Goal: Task Accomplishment & Management: Complete application form

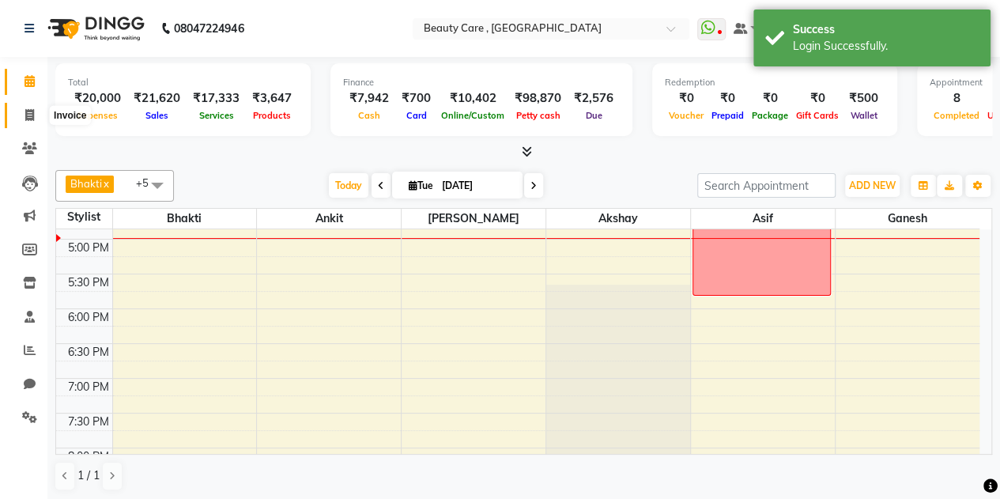
click at [27, 115] on icon at bounding box center [29, 115] width 9 height 12
select select "service"
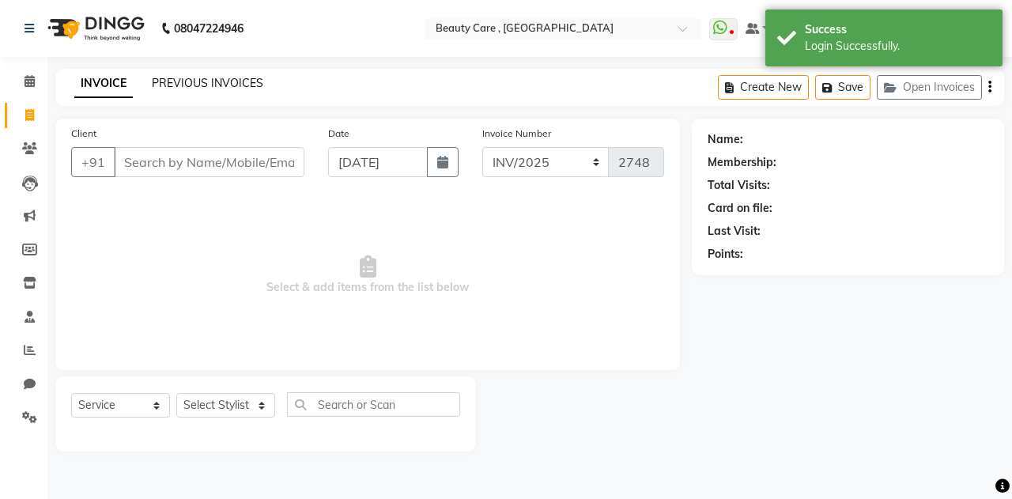
click at [212, 80] on link "PREVIOUS INVOICES" at bounding box center [207, 83] width 111 height 14
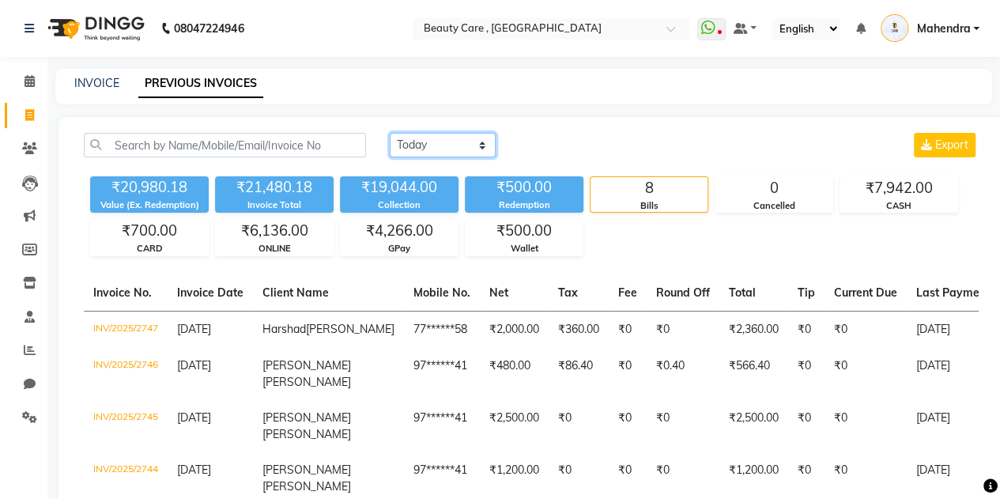
click at [428, 148] on select "[DATE] [DATE] Custom Range" at bounding box center [443, 145] width 106 height 25
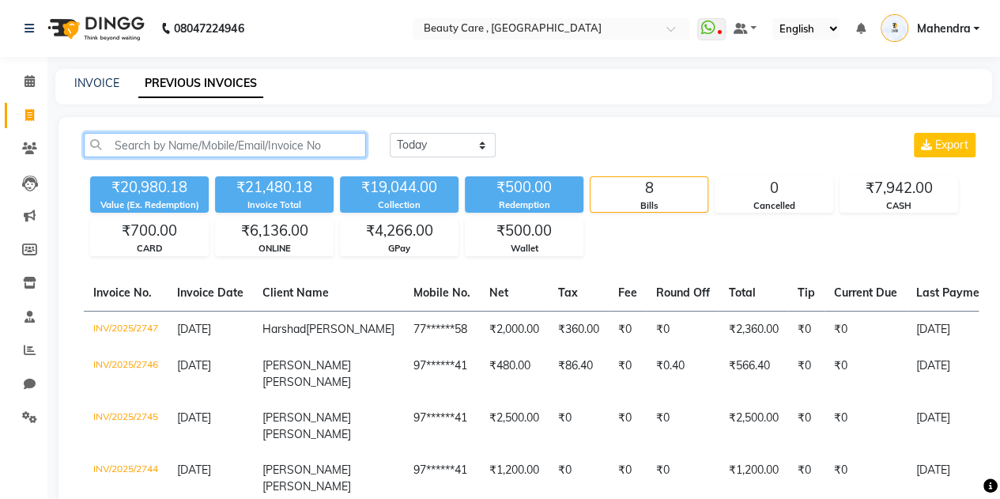
click at [294, 153] on input "text" at bounding box center [225, 145] width 282 height 25
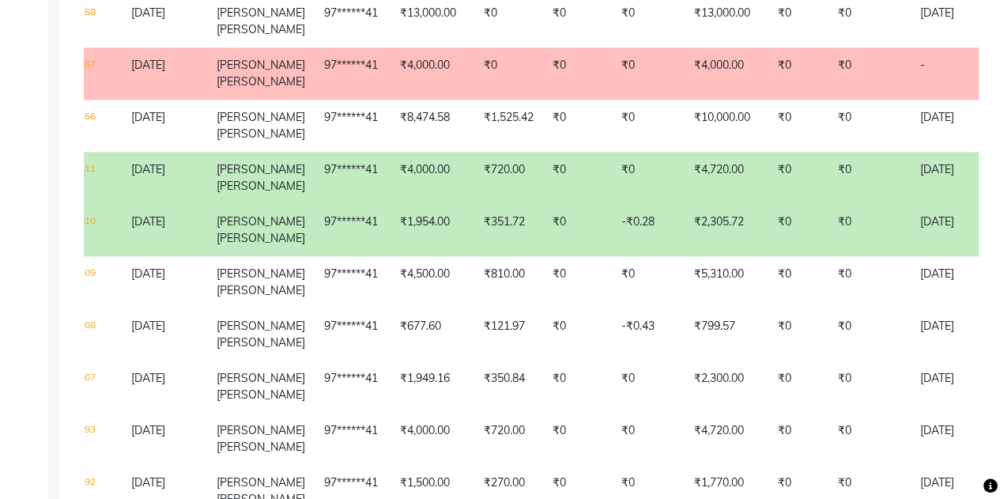
scroll to position [895, 0]
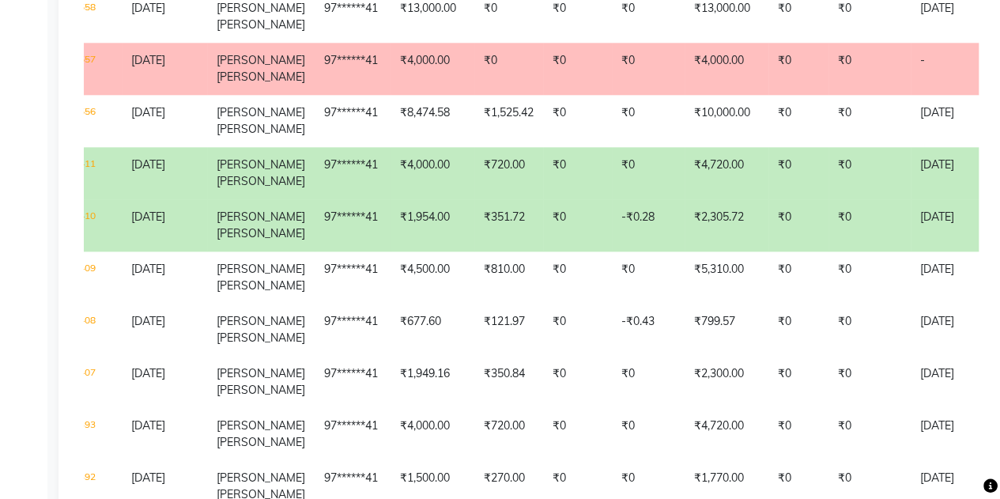
type input "9769017141"
click at [512, 199] on td "₹720.00" at bounding box center [508, 173] width 69 height 52
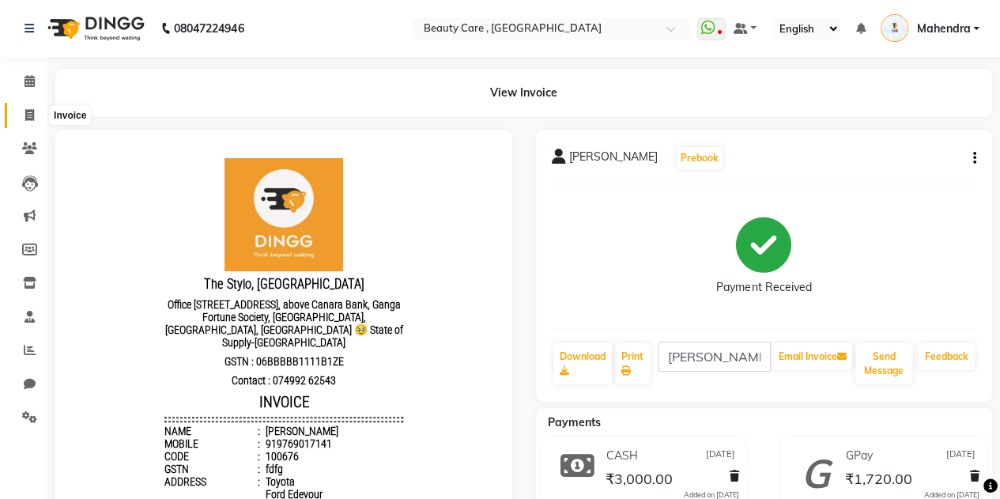
click at [32, 119] on icon at bounding box center [29, 115] width 9 height 12
select select "service"
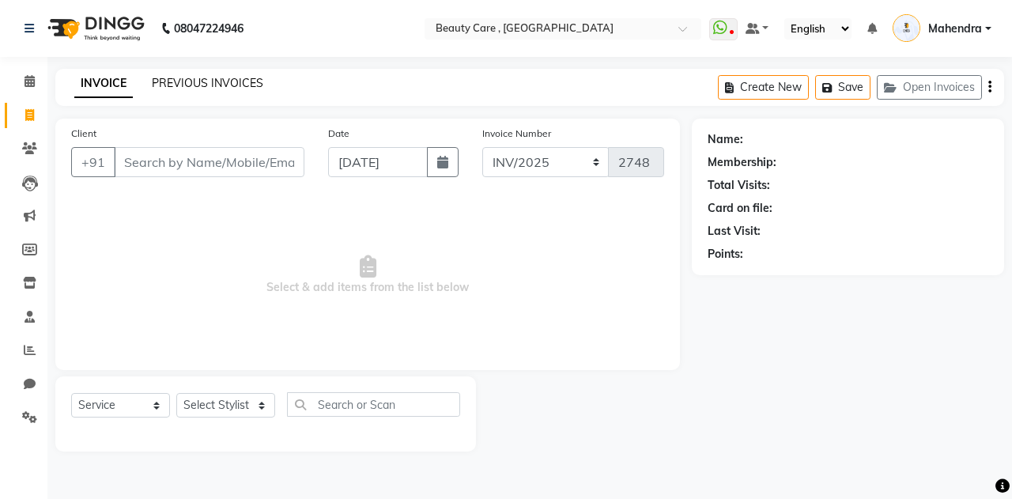
click at [223, 83] on link "PREVIOUS INVOICES" at bounding box center [207, 83] width 111 height 14
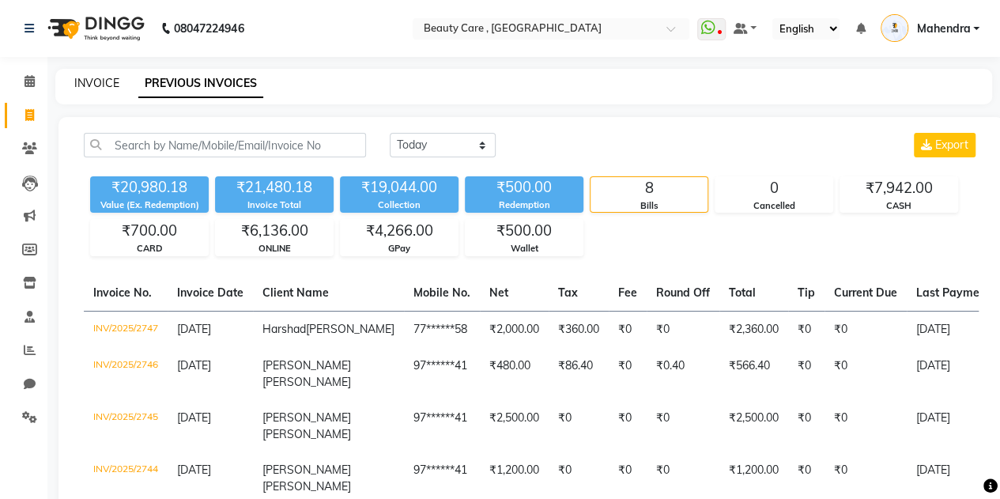
click at [109, 79] on link "INVOICE" at bounding box center [96, 83] width 45 height 14
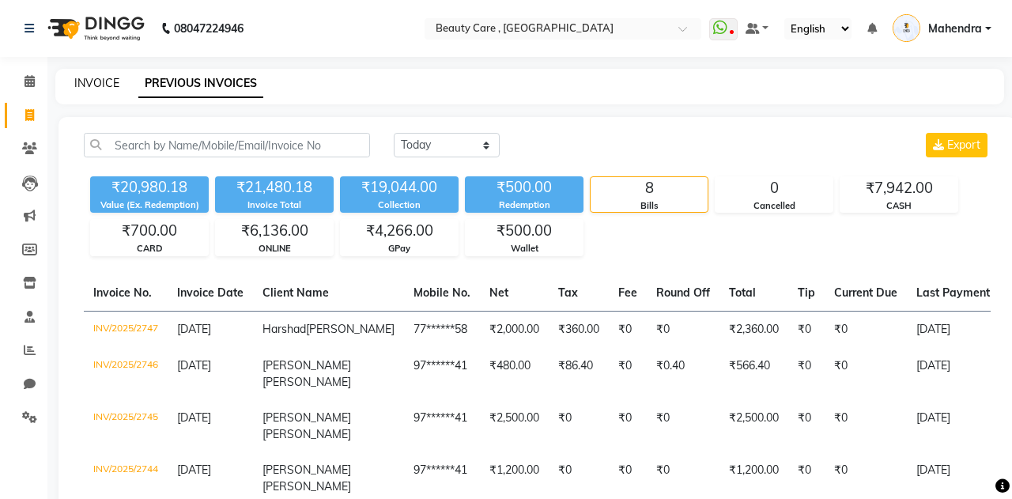
select select "service"
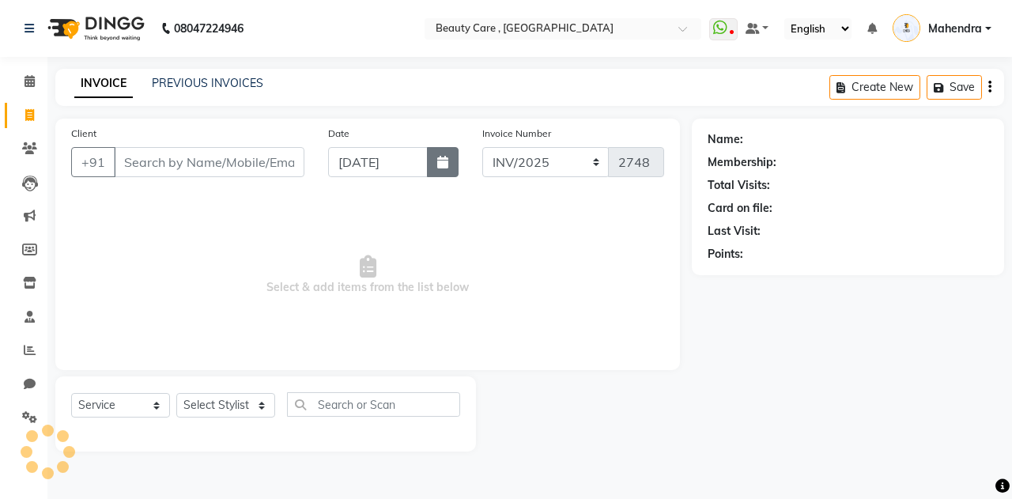
click at [443, 156] on icon "button" at bounding box center [442, 162] width 11 height 13
select select "9"
select select "2025"
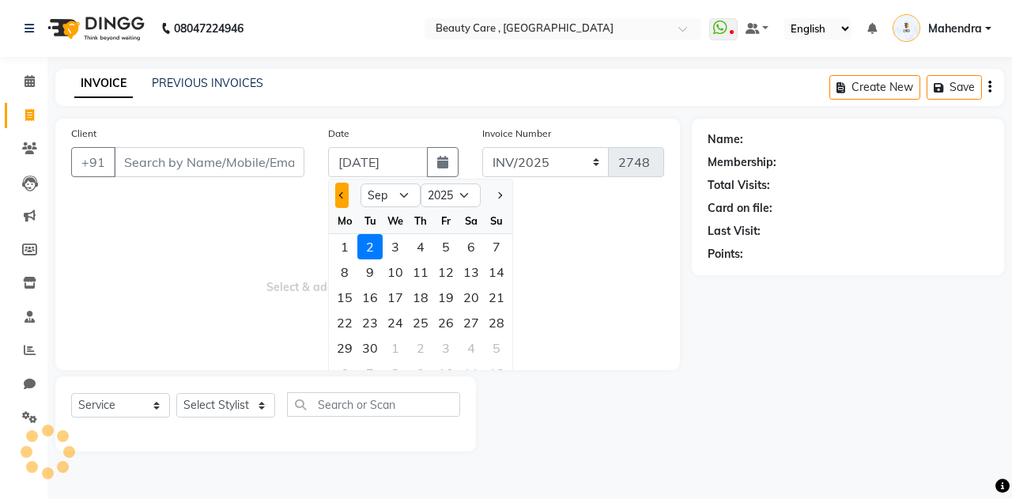
click at [340, 192] on span "Previous month" at bounding box center [342, 195] width 6 height 6
select select "8"
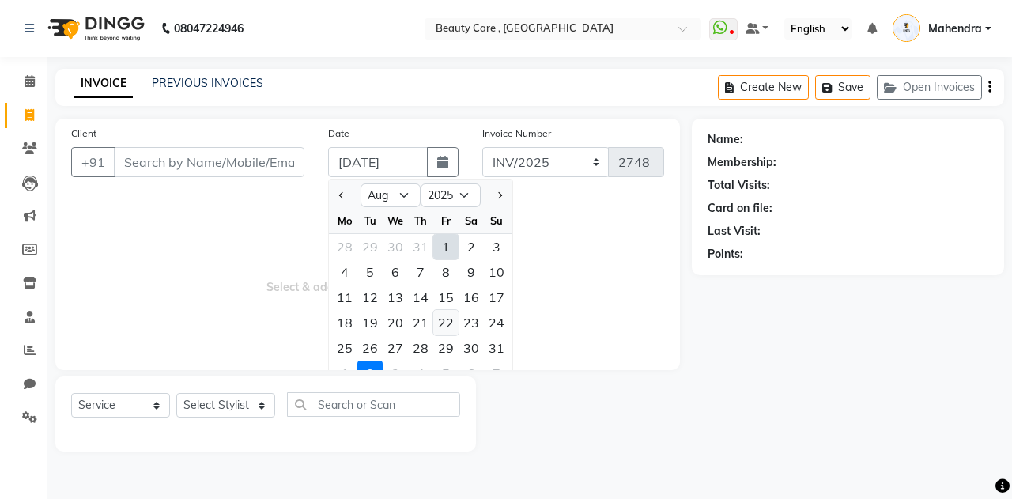
click at [452, 322] on div "22" at bounding box center [445, 322] width 25 height 25
type input "[DATE]"
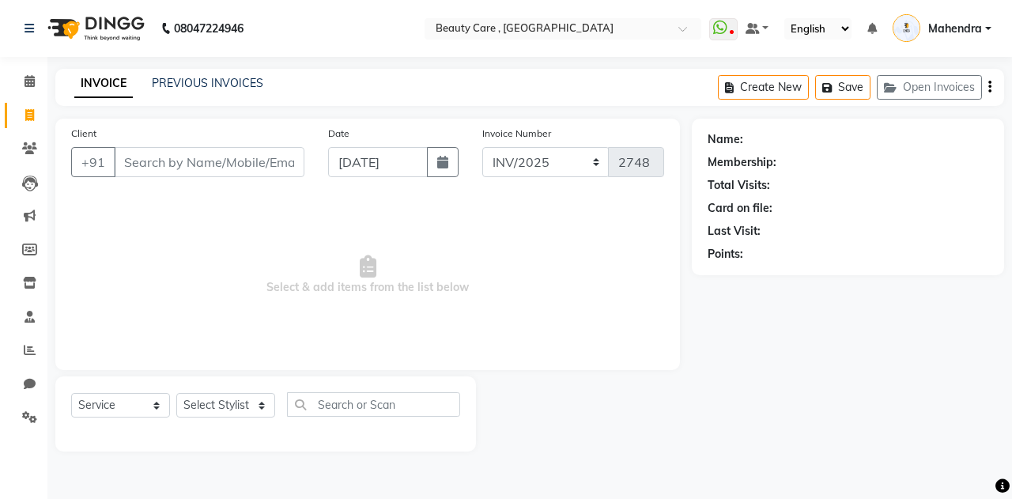
click at [179, 145] on div "Client +91" at bounding box center [187, 157] width 257 height 65
click at [169, 157] on input "Client" at bounding box center [209, 162] width 191 height 30
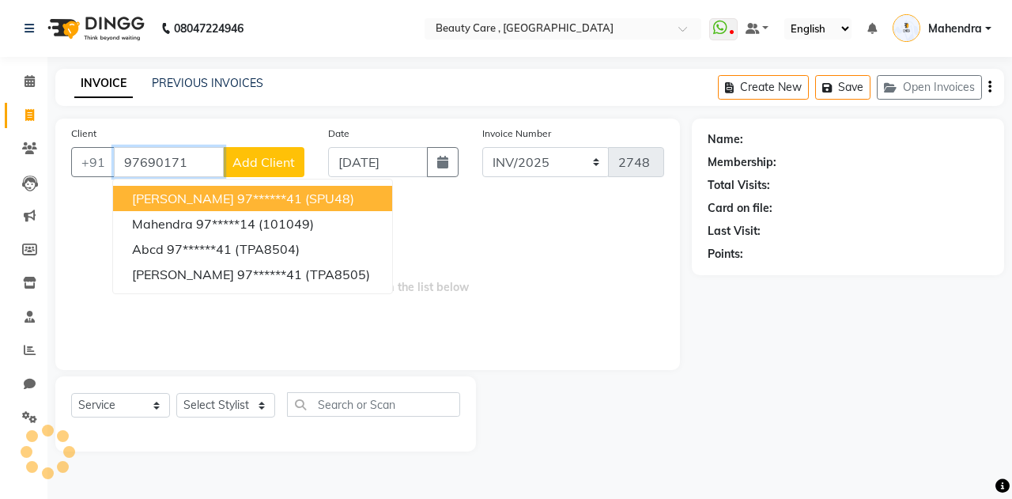
click at [168, 201] on span "[PERSON_NAME]" at bounding box center [183, 199] width 102 height 16
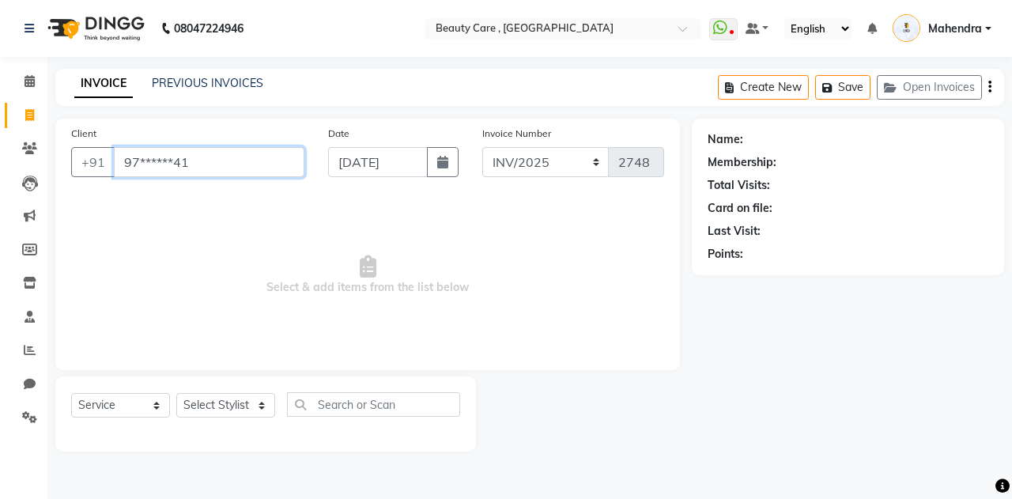
type input "97******41"
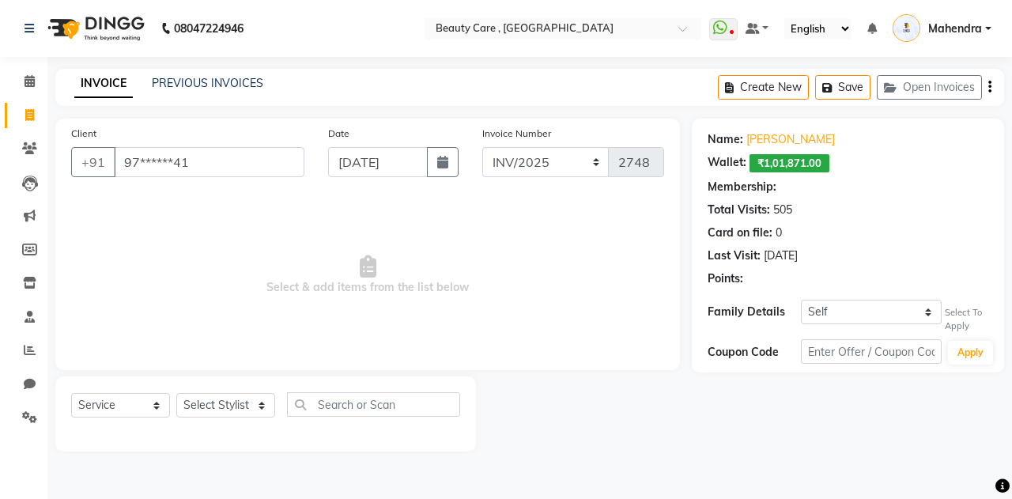
select select "4: Object"
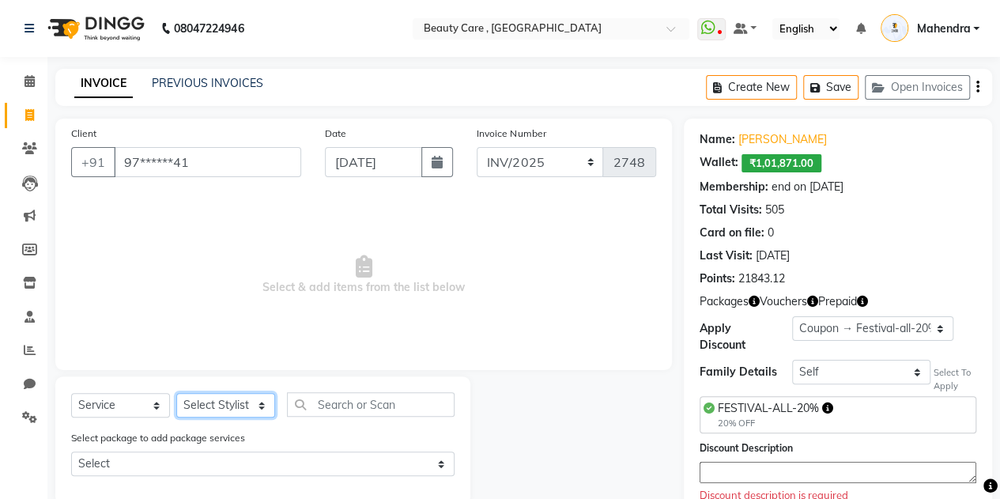
click at [236, 406] on select "Select Stylist Admin A [PERSON_NAME] K Akshay Ankit [PERSON_NAME] April [PERSON…" at bounding box center [225, 405] width 99 height 25
select select "41773"
click at [176, 393] on select "Select Stylist Admin A [PERSON_NAME] K Akshay Ankit [PERSON_NAME] April [PERSON…" at bounding box center [225, 405] width 99 height 25
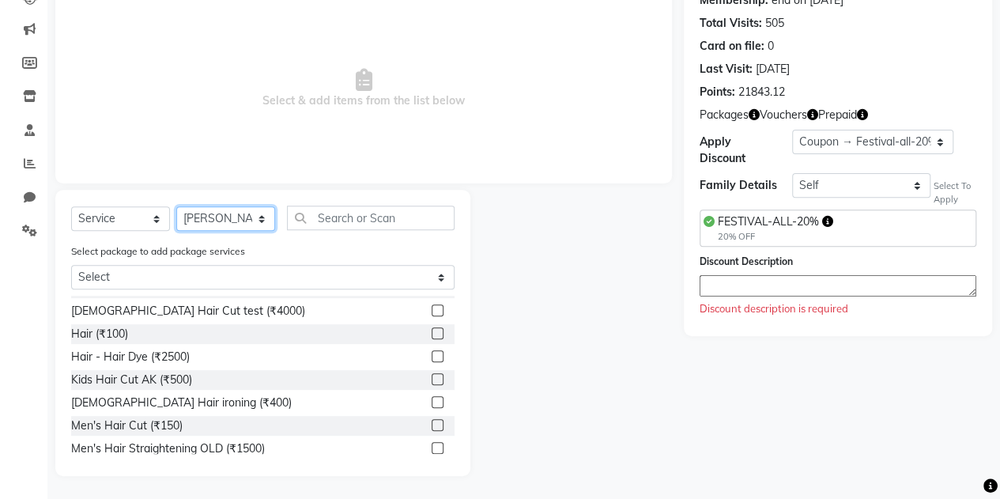
scroll to position [7, 0]
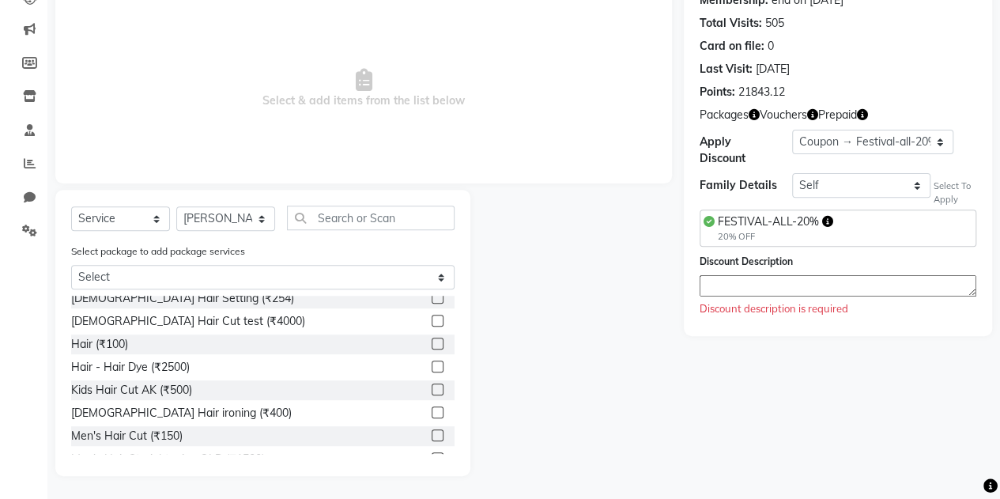
click at [432, 320] on label at bounding box center [438, 321] width 12 height 12
click at [432, 320] on input "checkbox" at bounding box center [437, 321] width 10 height 10
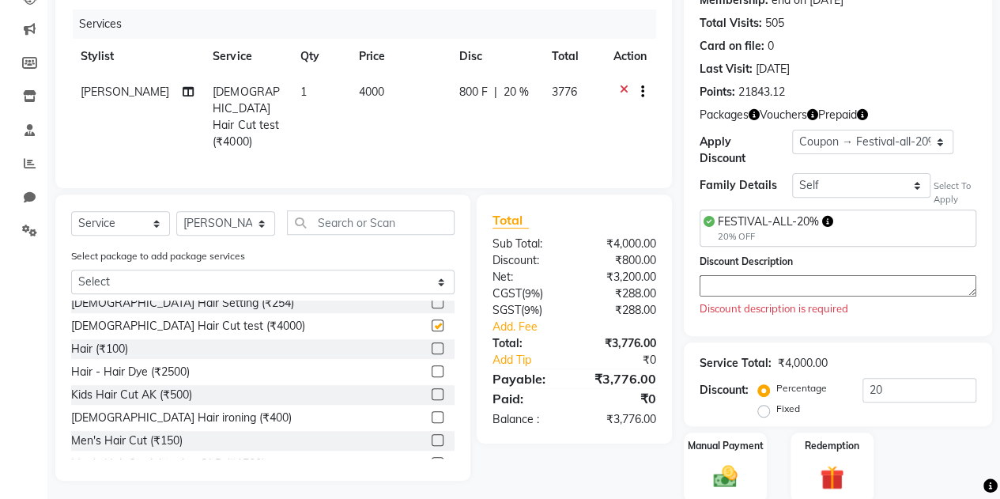
checkbox input "false"
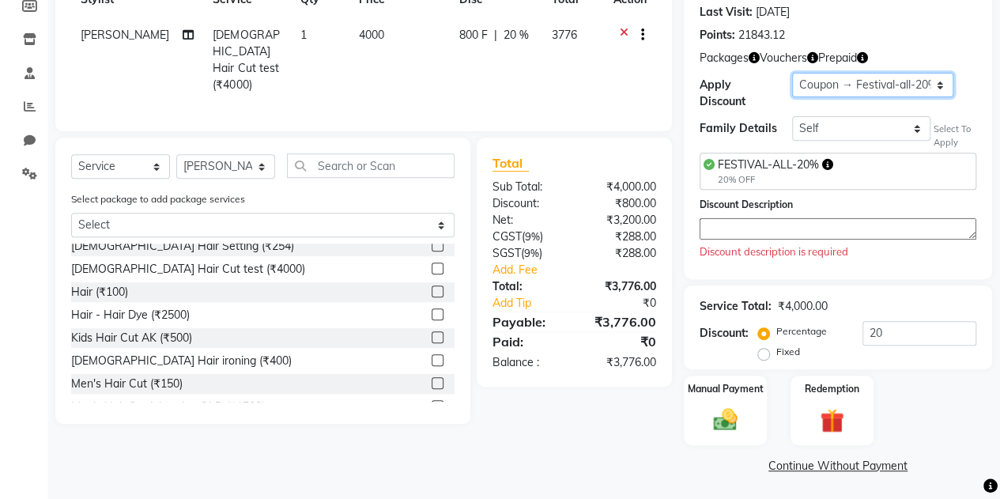
drag, startPoint x: 835, startPoint y: 90, endPoint x: 781, endPoint y: 110, distance: 57.3
click at [781, 110] on div "Name: [PERSON_NAME] Wallet: ₹1,01,871.00 Membership: end on [DATE] Total Visits…" at bounding box center [838, 77] width 308 height 404
select select "0:"
click at [792, 97] on select "Select Membership → 30% off Membership → gold membership Loyalty → Loyalty leve…" at bounding box center [872, 85] width 161 height 25
type input "0"
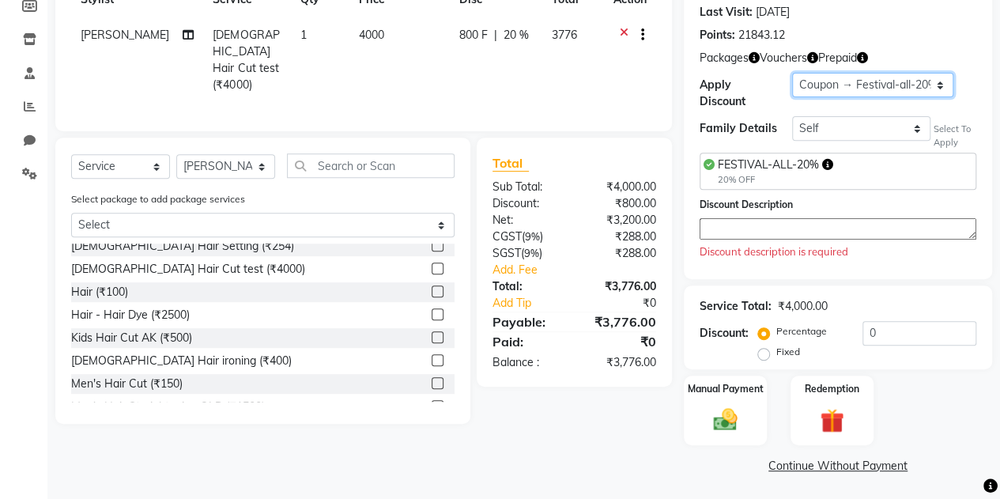
scroll to position [187, 0]
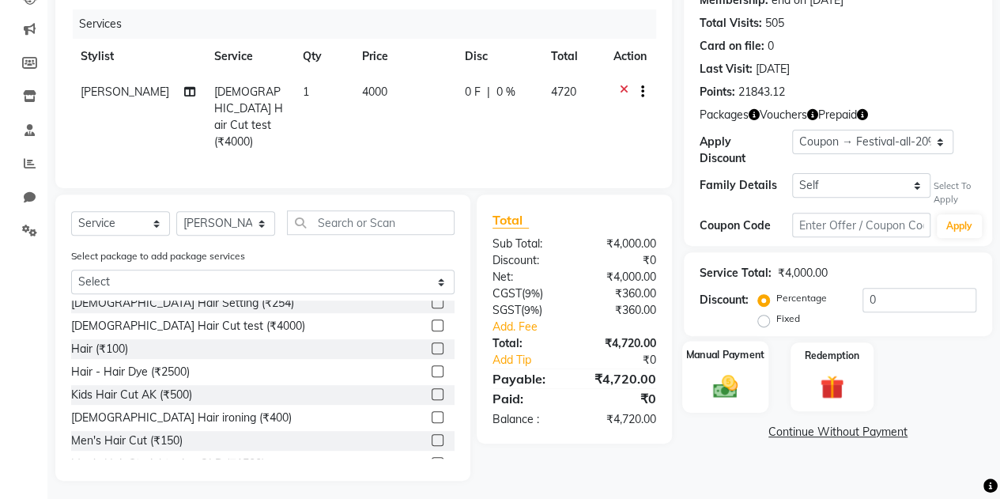
click at [731, 379] on img at bounding box center [725, 386] width 40 height 28
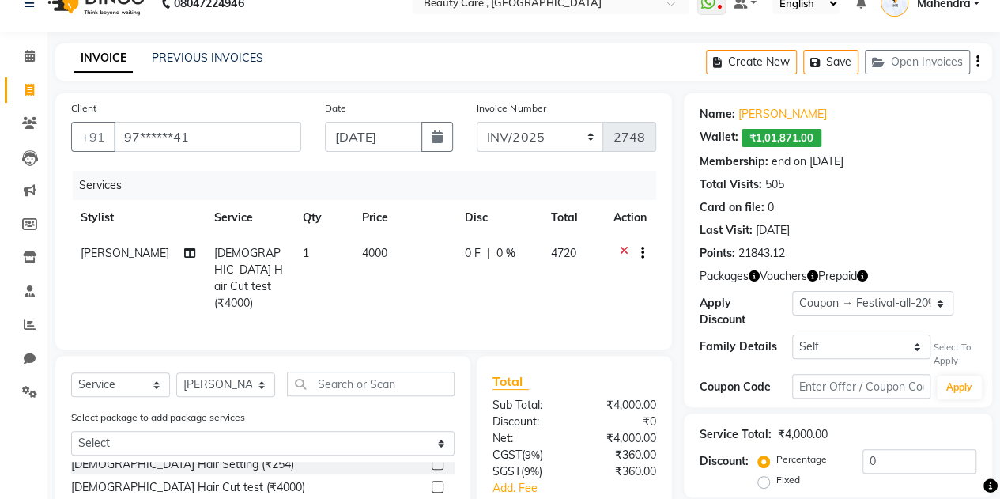
scroll to position [255, 0]
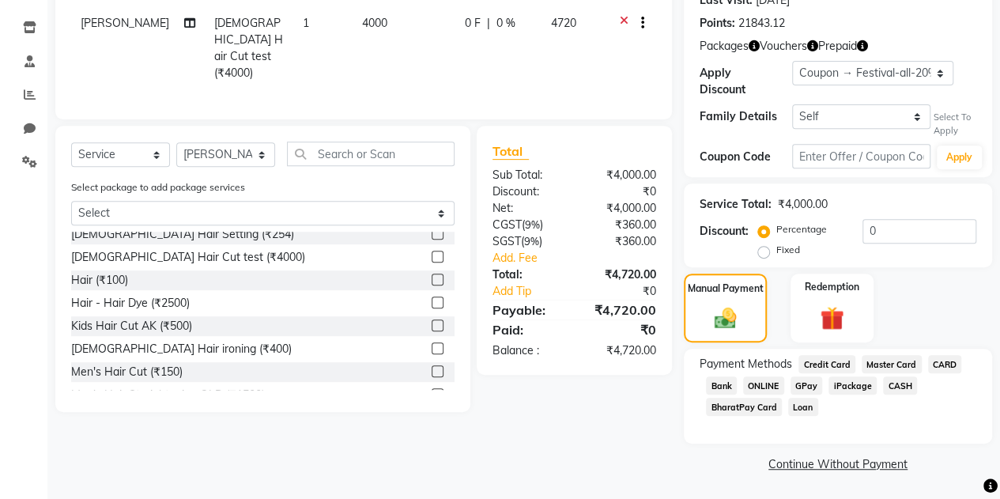
click at [938, 358] on span "CARD" at bounding box center [945, 364] width 34 height 18
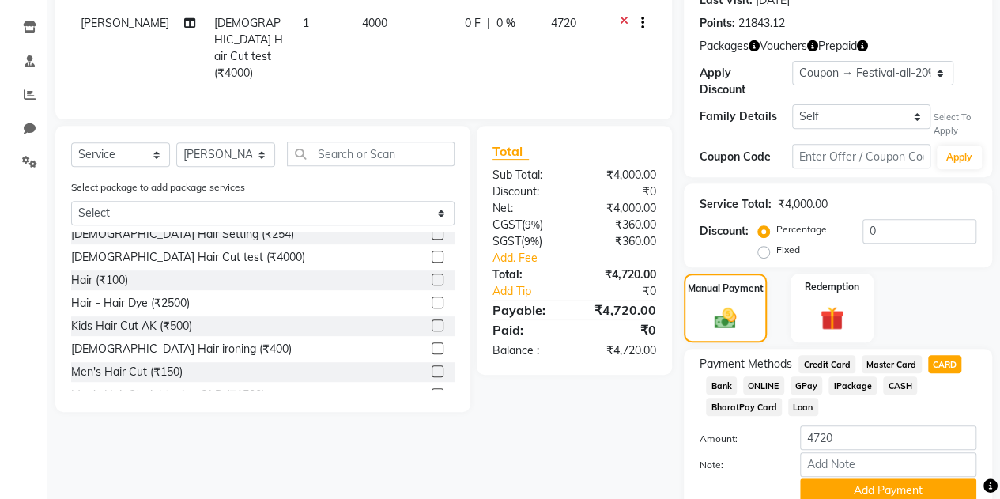
scroll to position [321, 0]
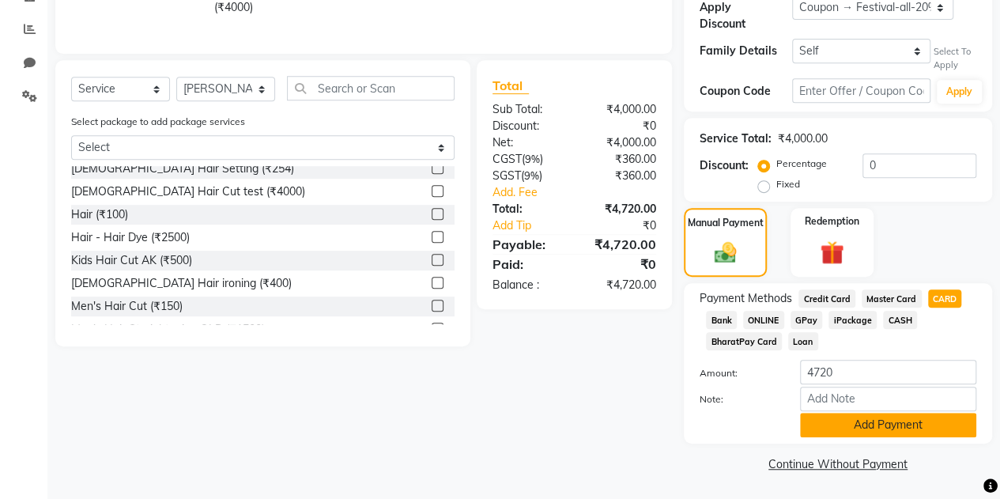
click at [887, 426] on button "Add Payment" at bounding box center [888, 425] width 176 height 25
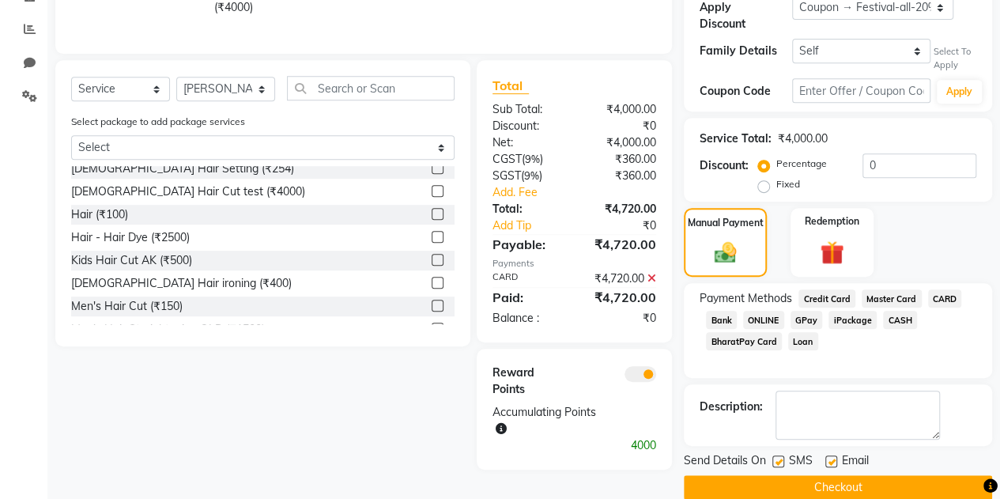
scroll to position [344, 0]
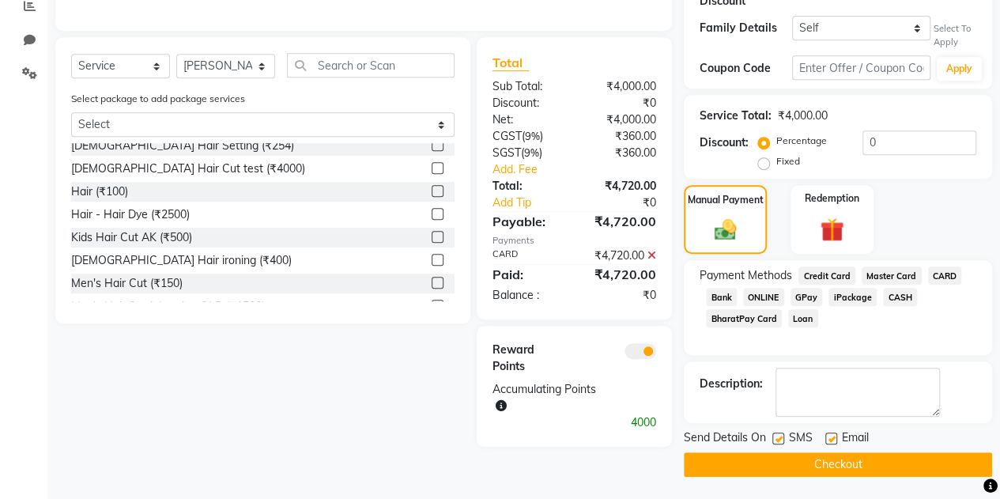
click at [836, 460] on button "Checkout" at bounding box center [838, 464] width 308 height 25
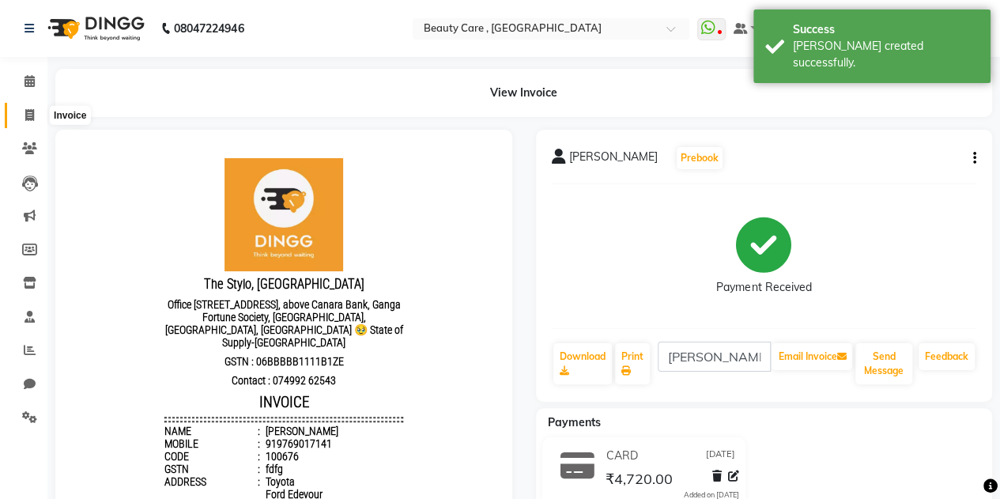
click at [33, 108] on span at bounding box center [30, 116] width 28 height 18
select select "service"
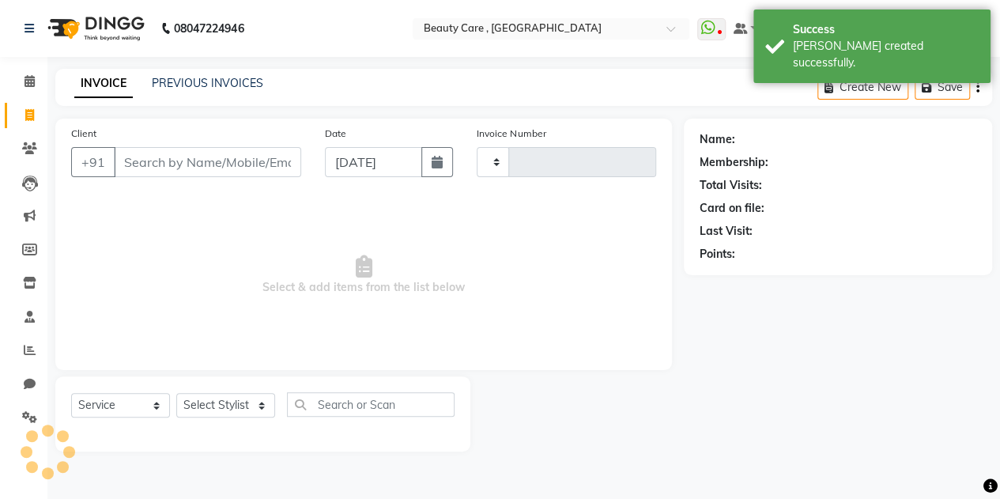
type input "2749"
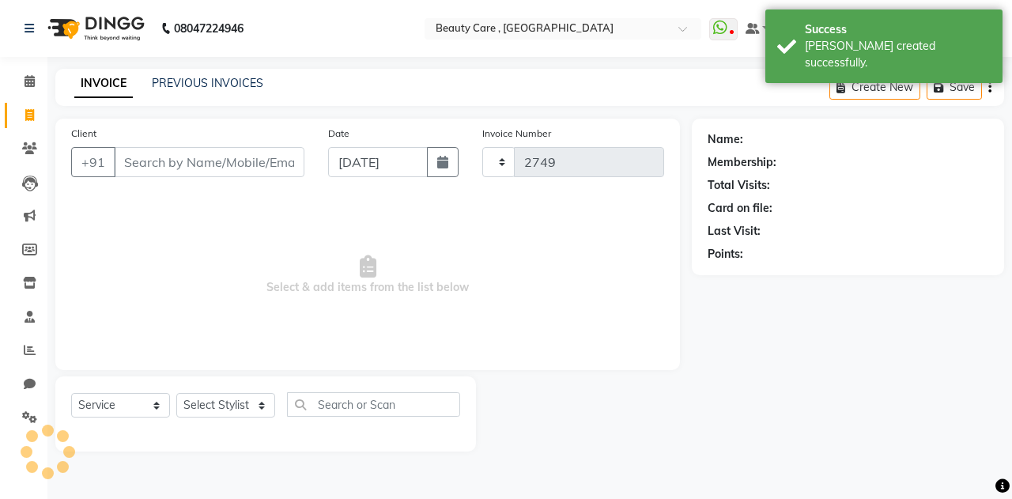
select select "5646"
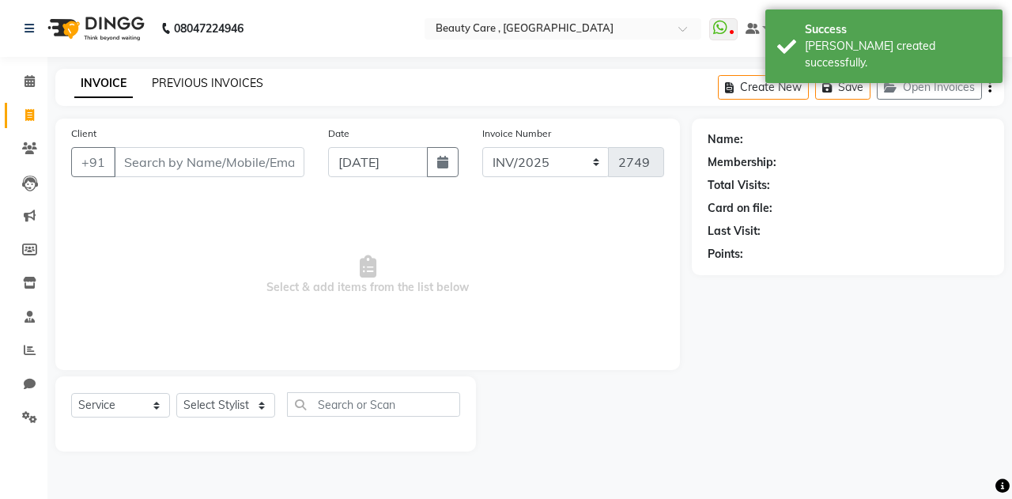
click at [215, 85] on link "PREVIOUS INVOICES" at bounding box center [207, 83] width 111 height 14
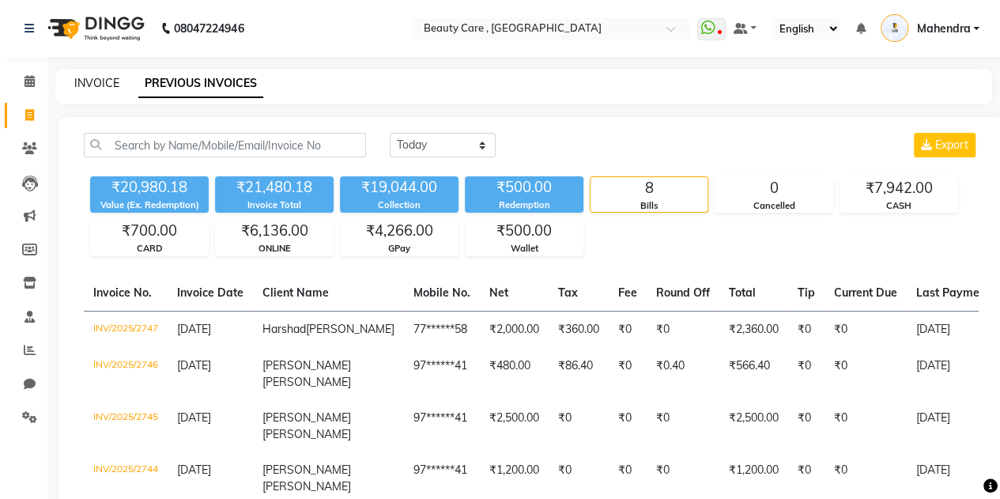
click at [100, 80] on link "INVOICE" at bounding box center [96, 83] width 45 height 14
select select "service"
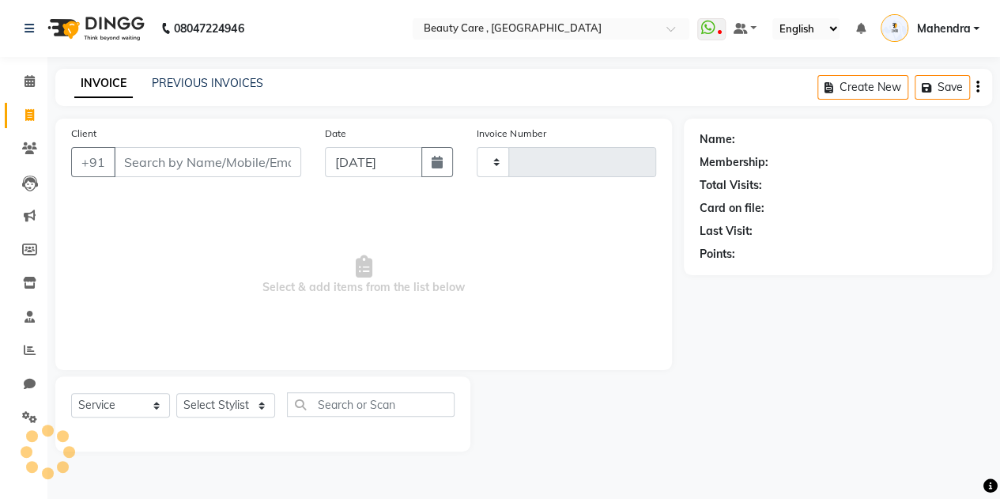
type input "2749"
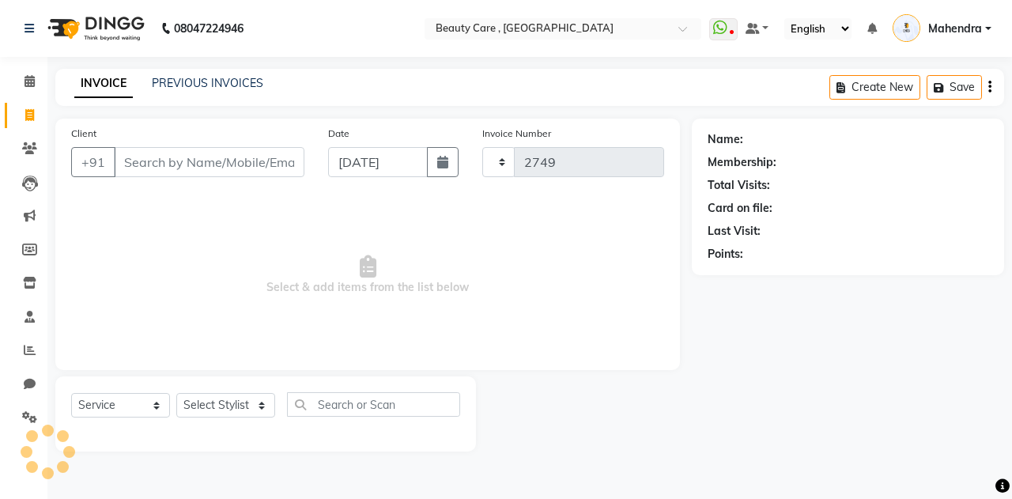
select select "5646"
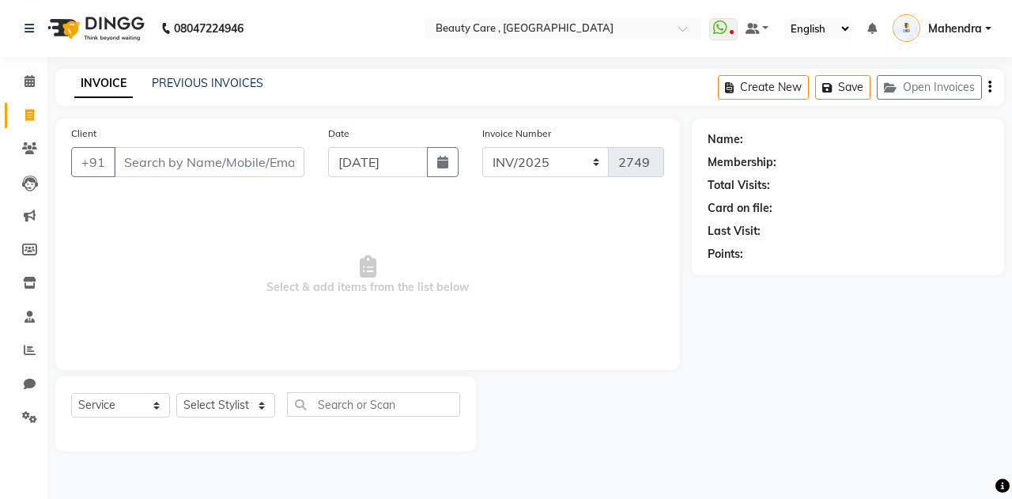
click at [210, 157] on input "Client" at bounding box center [209, 162] width 191 height 30
type input "9594265163"
click at [265, 173] on button "Add Client" at bounding box center [263, 162] width 81 height 30
select select "22"
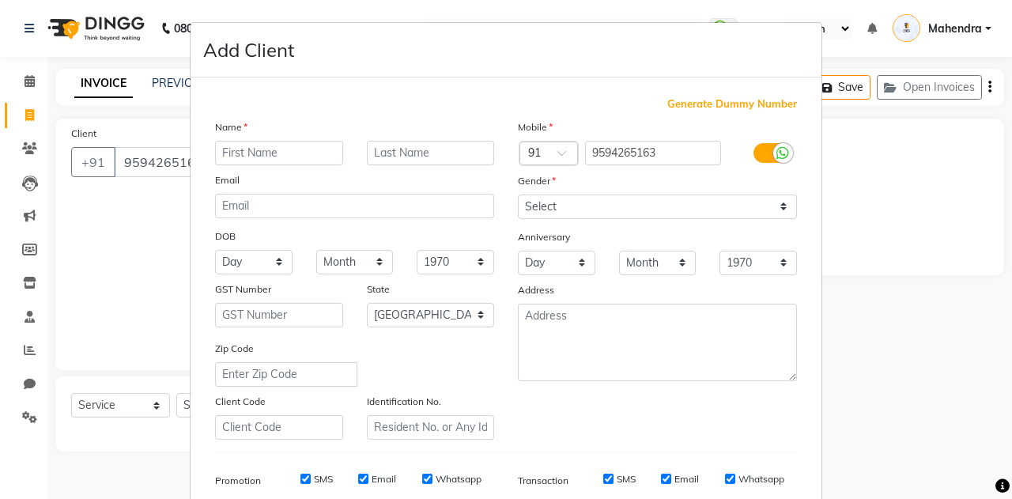
click at [261, 157] on input "text" at bounding box center [279, 153] width 128 height 25
type input "Dimple"
type input "[PERSON_NAME]"
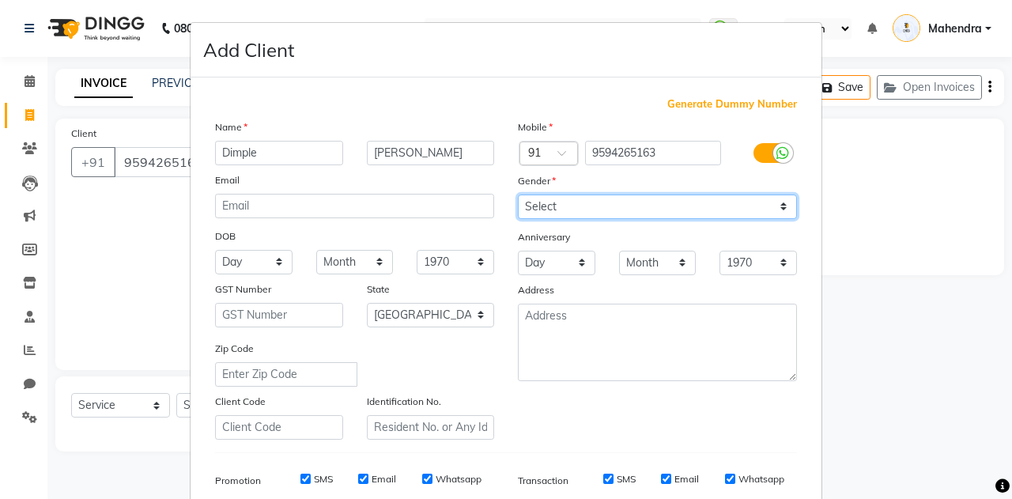
click at [546, 208] on select "Select [DEMOGRAPHIC_DATA] [DEMOGRAPHIC_DATA] Other Prefer Not To Say" at bounding box center [657, 206] width 279 height 25
select select "[DEMOGRAPHIC_DATA]"
click at [518, 194] on select "Select [DEMOGRAPHIC_DATA] [DEMOGRAPHIC_DATA] Other Prefer Not To Say" at bounding box center [657, 206] width 279 height 25
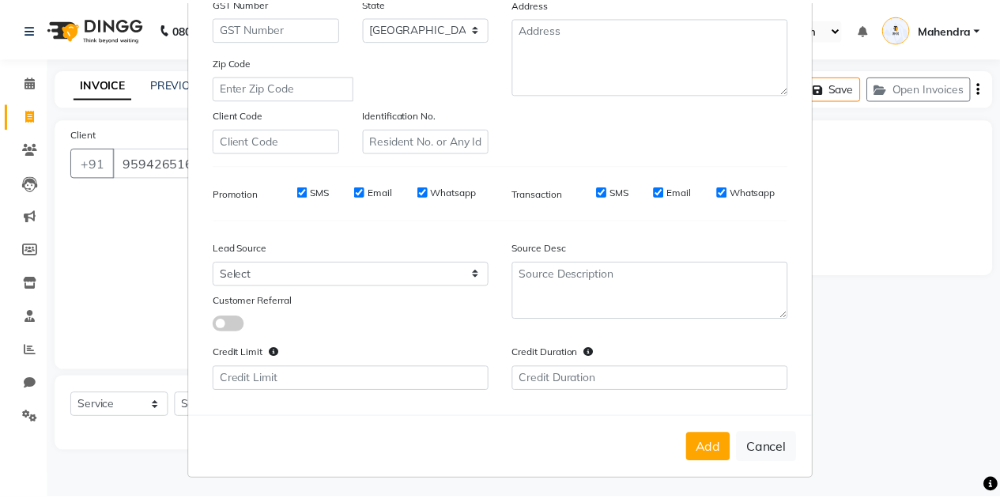
scroll to position [287, 0]
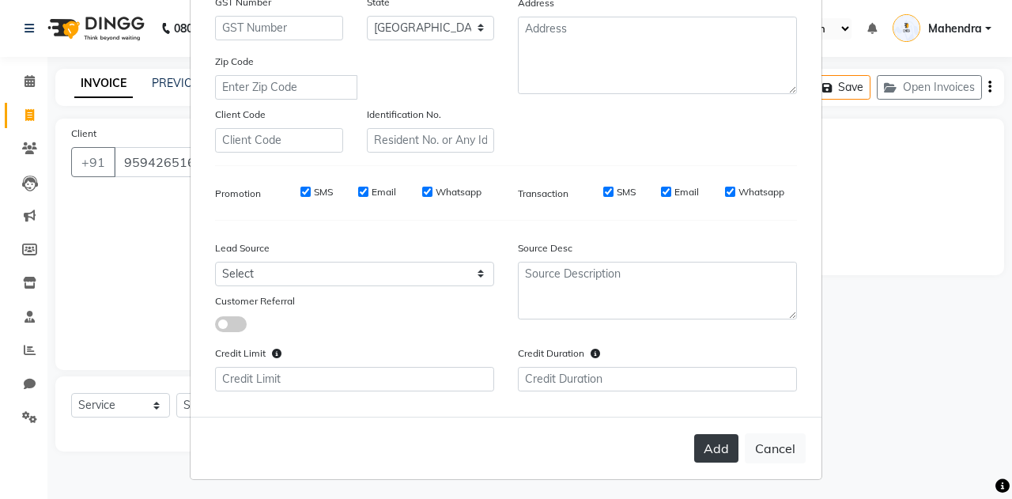
click at [697, 447] on button "Add" at bounding box center [716, 448] width 44 height 28
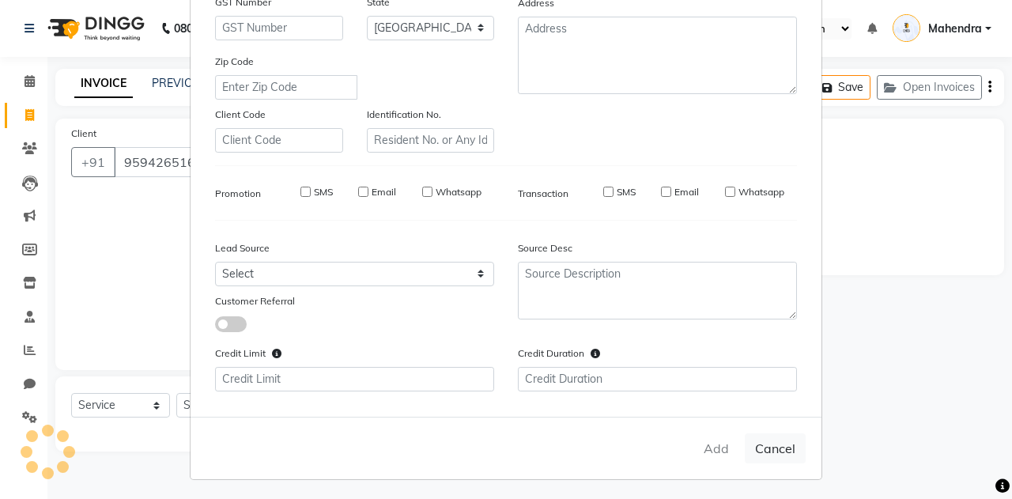
type input "95******63"
select select
select select "null"
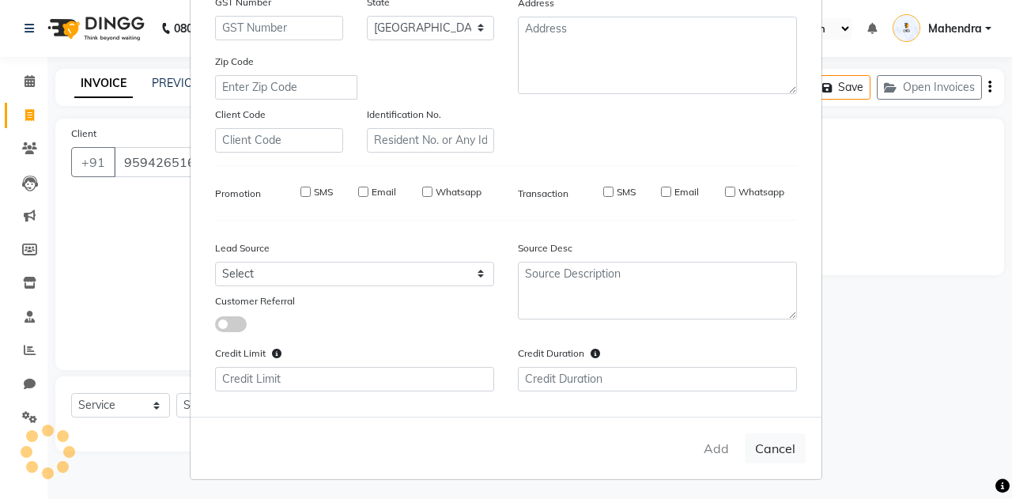
select select
checkbox input "false"
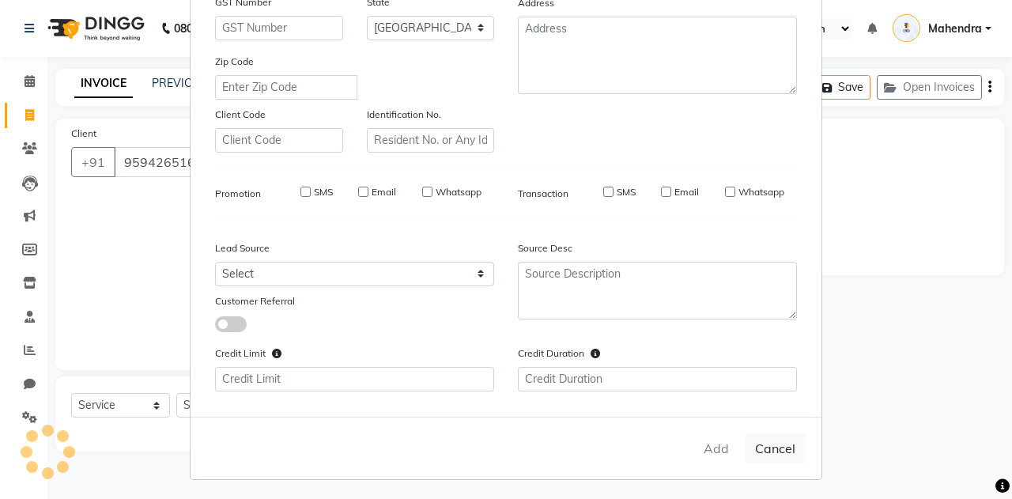
checkbox input "false"
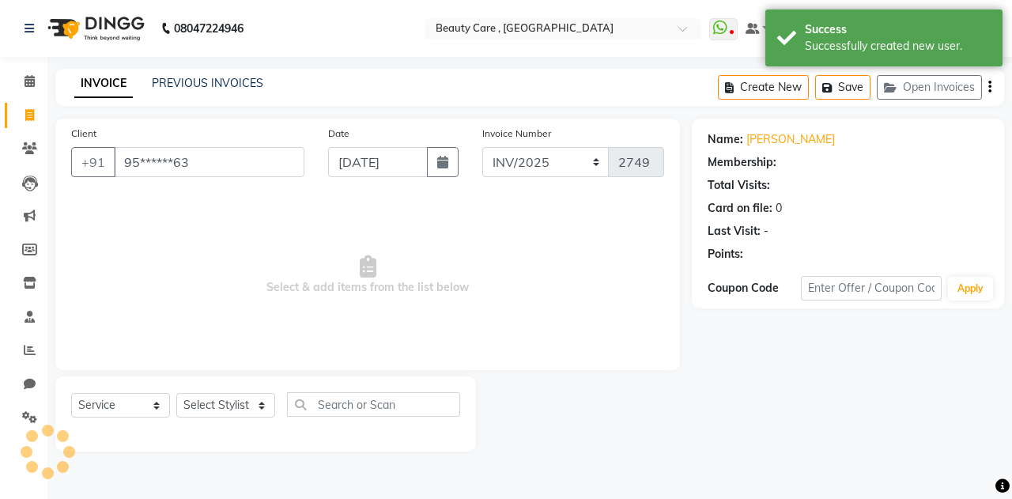
select select "2: Object"
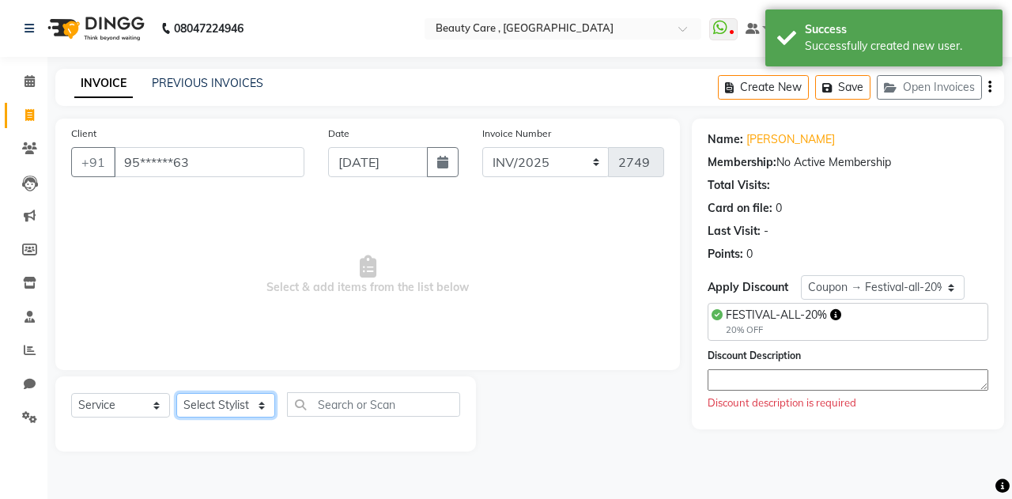
click at [215, 401] on select "Select Stylist Admin A [PERSON_NAME] K Akshay Ankit [PERSON_NAME] April [PERSON…" at bounding box center [225, 405] width 99 height 25
select select "90196"
click at [176, 393] on select "Select Stylist Admin A [PERSON_NAME] K Akshay Ankit [PERSON_NAME] April [PERSON…" at bounding box center [225, 405] width 99 height 25
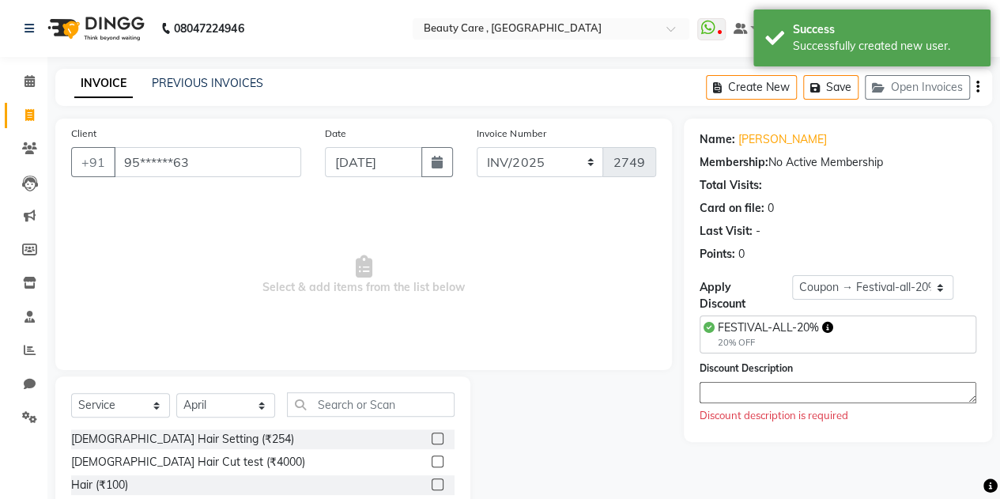
click at [432, 436] on label at bounding box center [438, 438] width 12 height 12
click at [432, 436] on input "checkbox" at bounding box center [437, 439] width 10 height 10
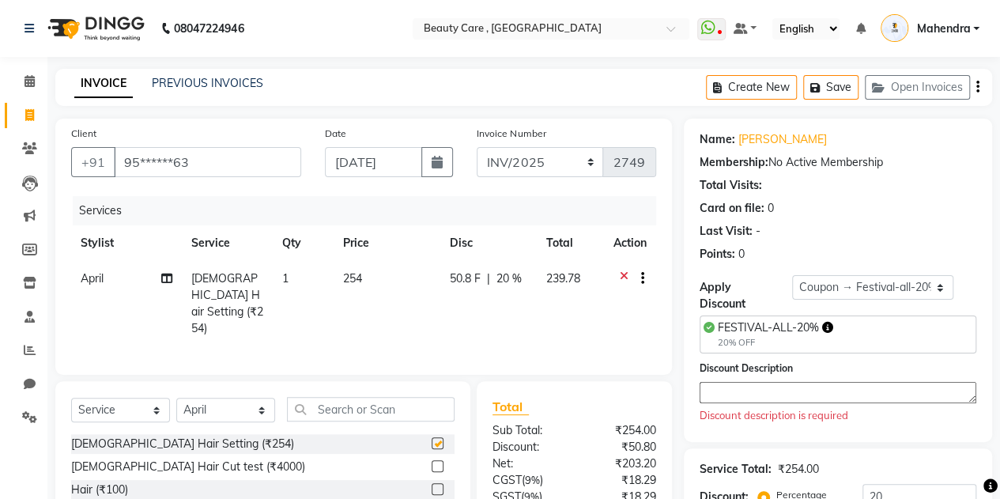
checkbox input "false"
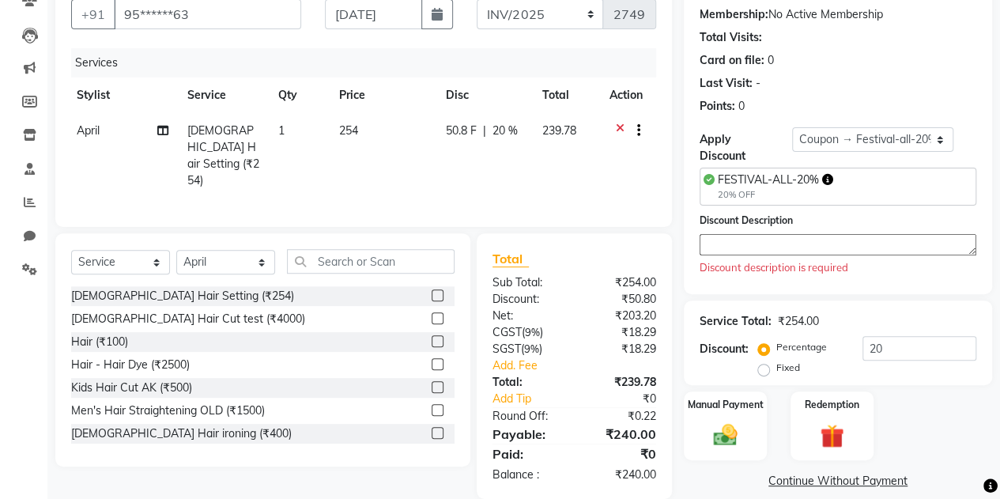
scroll to position [165, 0]
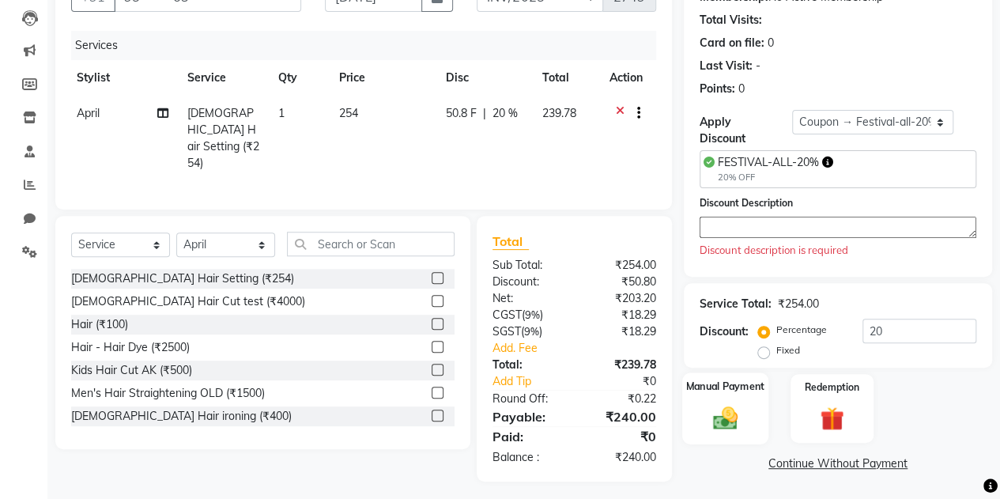
click at [720, 404] on img at bounding box center [725, 418] width 40 height 28
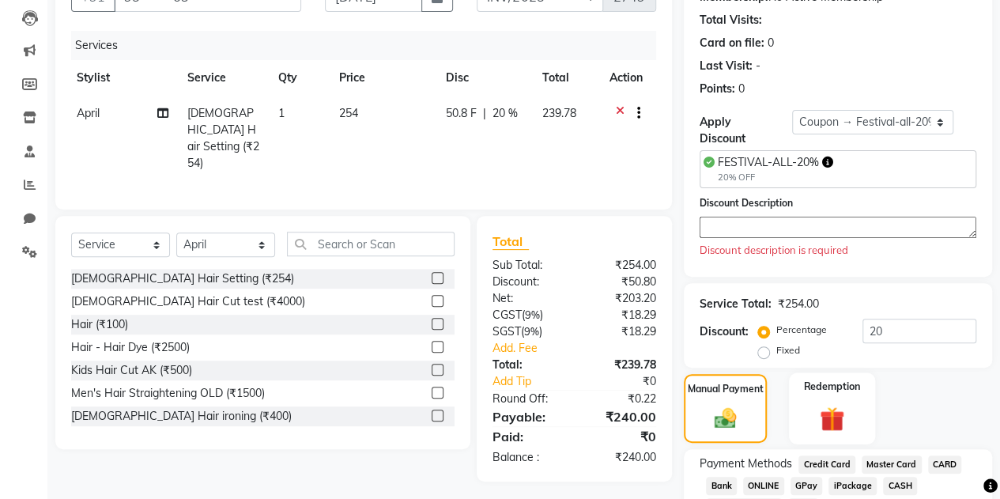
scroll to position [264, 0]
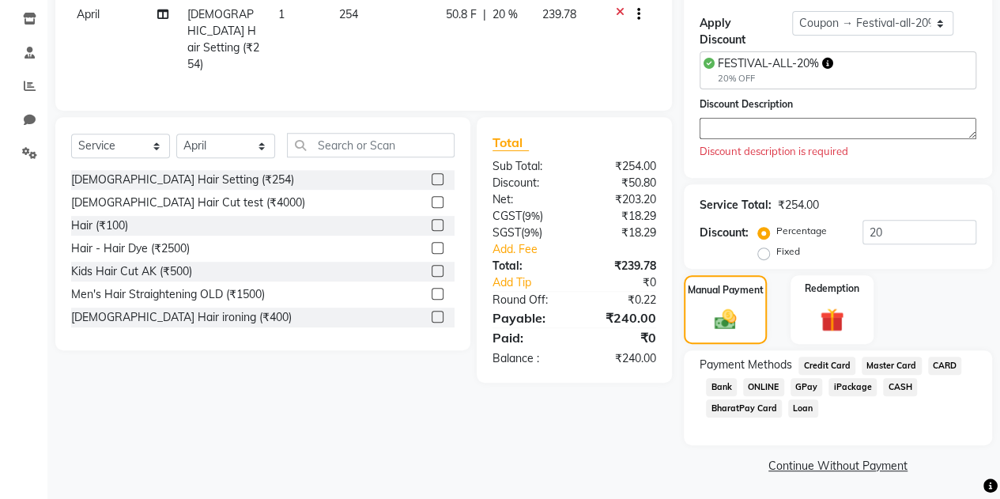
click at [895, 388] on span "CASH" at bounding box center [900, 387] width 34 height 18
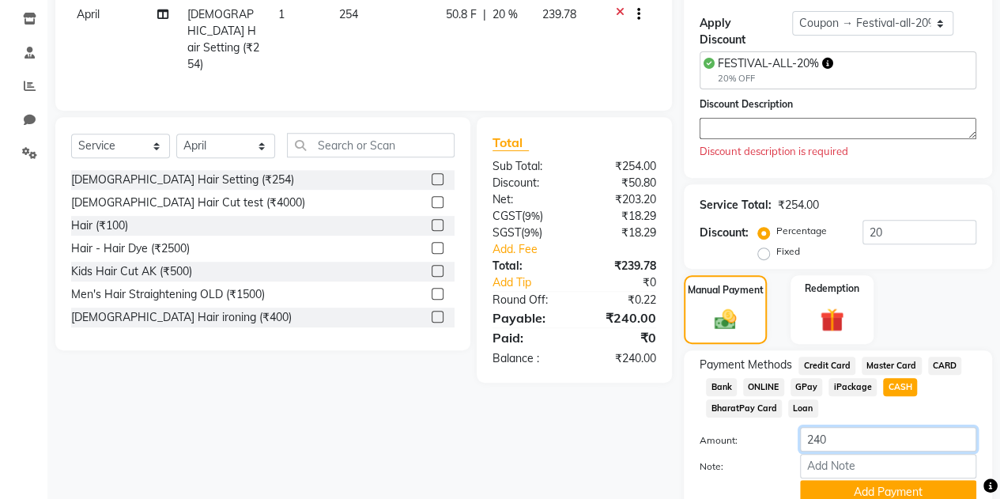
click at [859, 437] on input "240" at bounding box center [888, 439] width 176 height 25
type input "2"
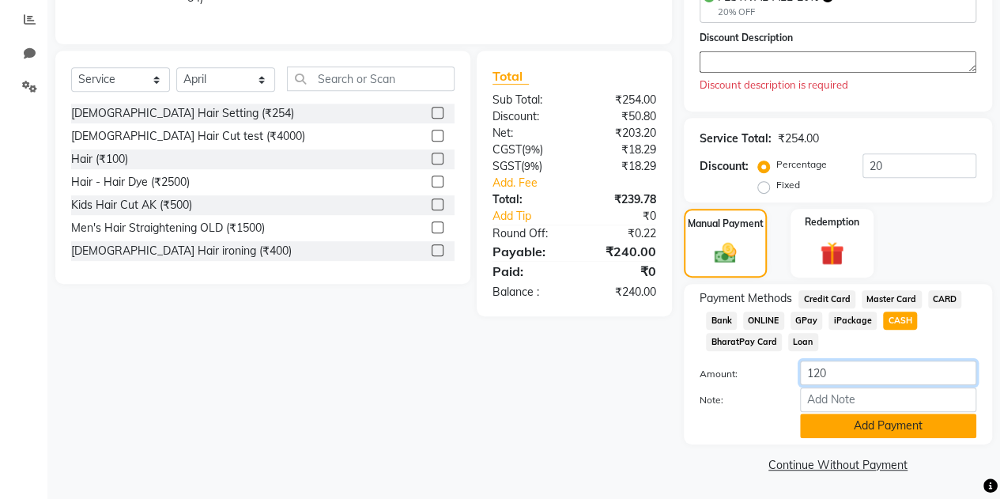
type input "120"
click at [855, 425] on button "Add Payment" at bounding box center [888, 425] width 176 height 25
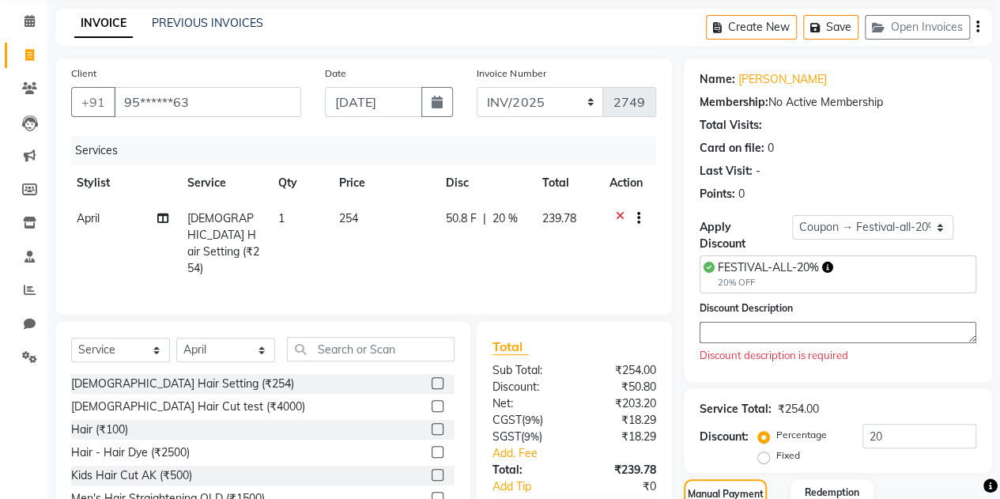
scroll to position [59, 0]
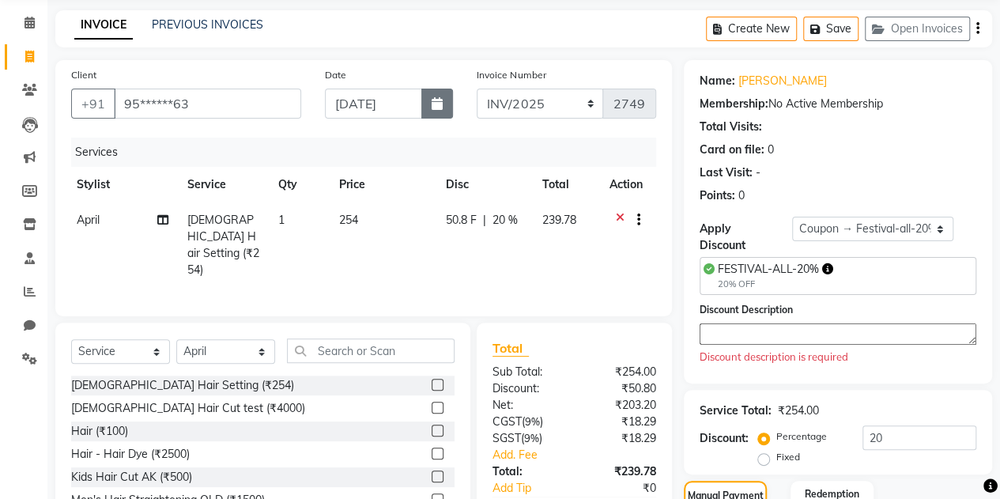
click at [434, 100] on icon "button" at bounding box center [437, 103] width 11 height 13
select select "9"
select select "2025"
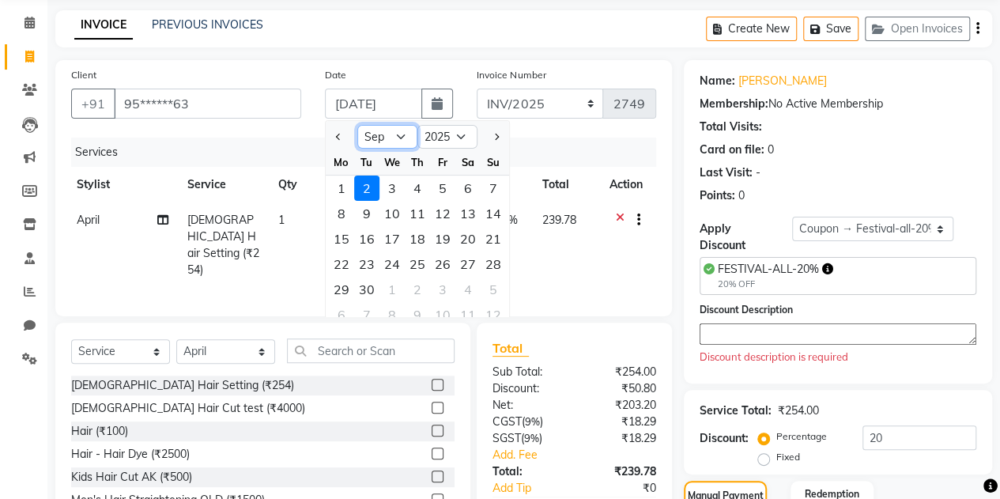
click at [375, 137] on select "Jan Feb Mar Apr May Jun [DATE] Aug Sep Oct Nov Dec" at bounding box center [387, 137] width 60 height 24
select select "8"
click at [357, 125] on select "Jan Feb Mar Apr May Jun [DATE] Aug Sep Oct Nov Dec" at bounding box center [387, 137] width 60 height 24
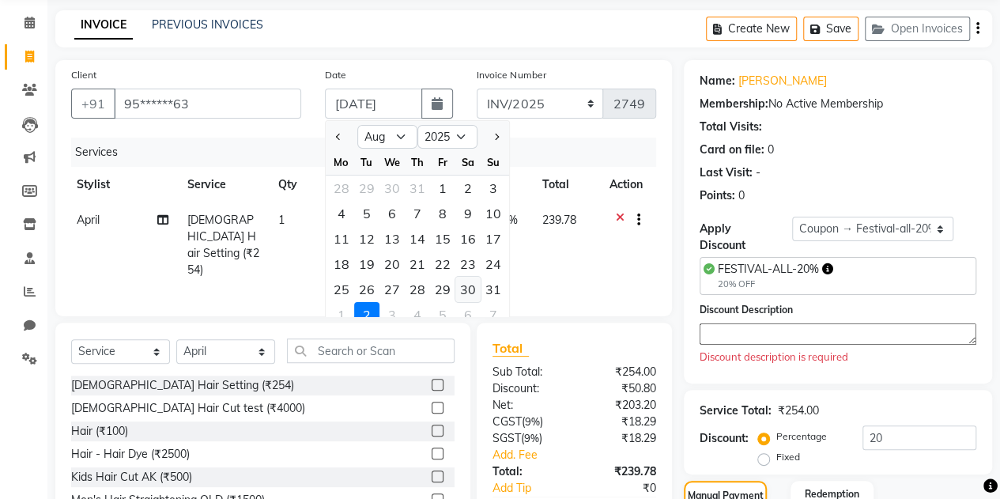
click at [468, 279] on div "30" at bounding box center [467, 289] width 25 height 25
type input "[DATE]"
type input "0"
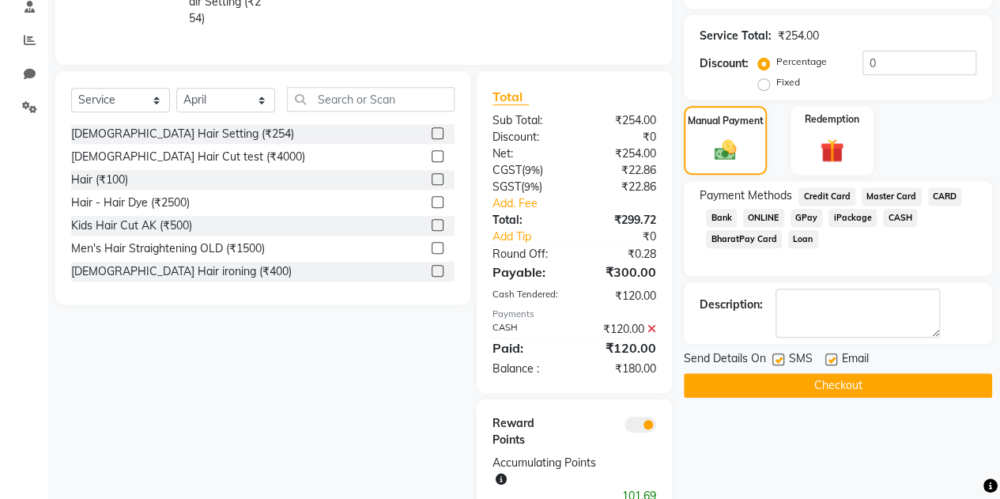
scroll to position [349, 0]
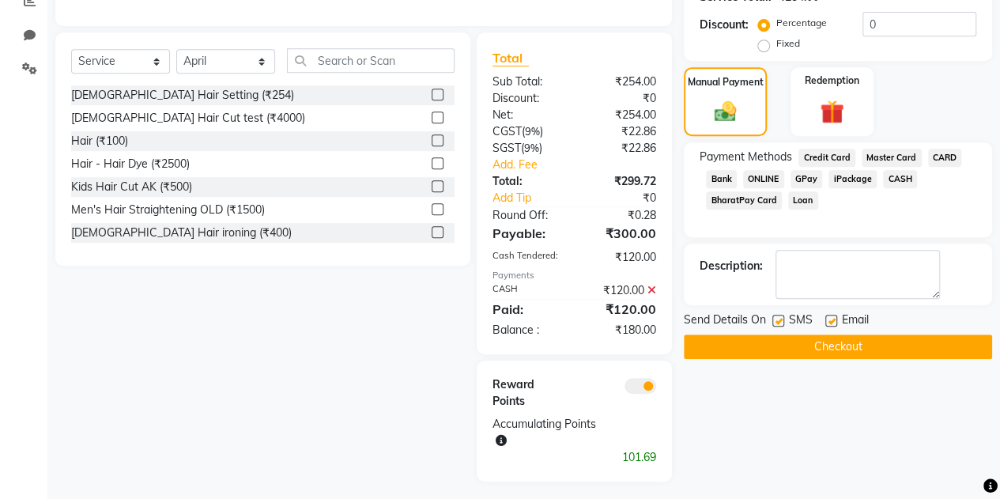
click at [822, 341] on button "Checkout" at bounding box center [838, 346] width 308 height 25
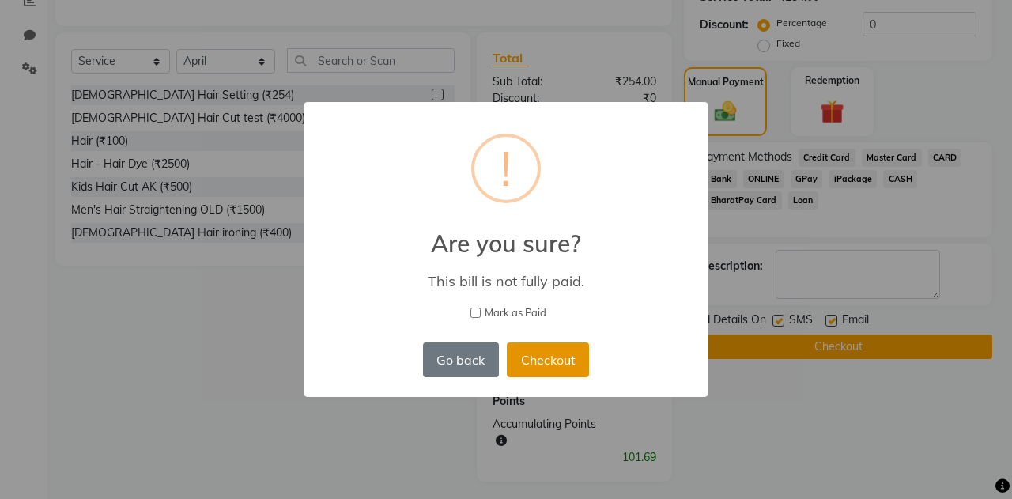
click at [547, 366] on button "Checkout" at bounding box center [548, 359] width 82 height 35
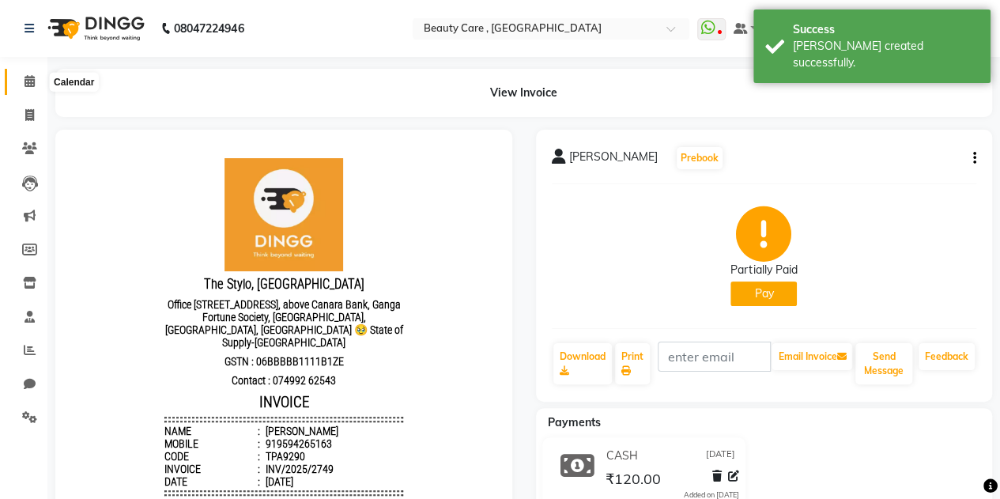
click at [26, 79] on icon at bounding box center [30, 81] width 10 height 12
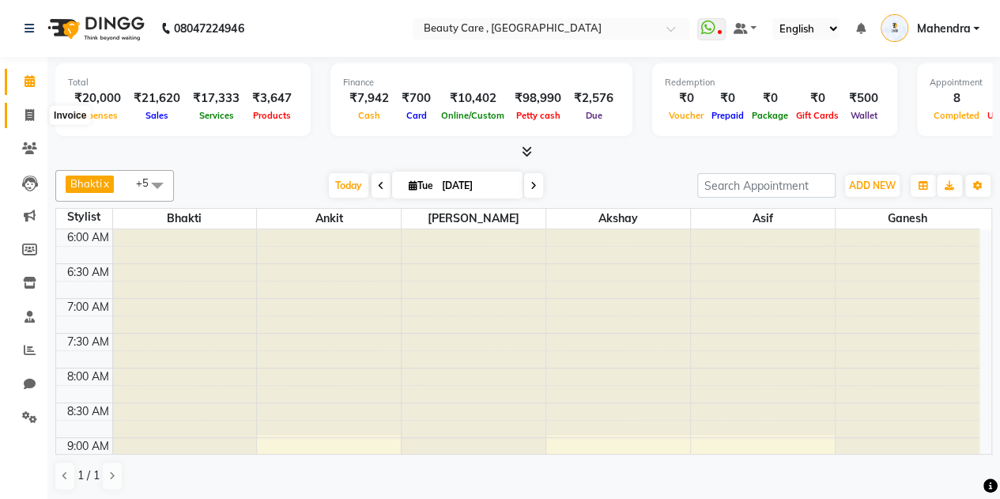
click at [28, 113] on icon at bounding box center [29, 115] width 9 height 12
select select "service"
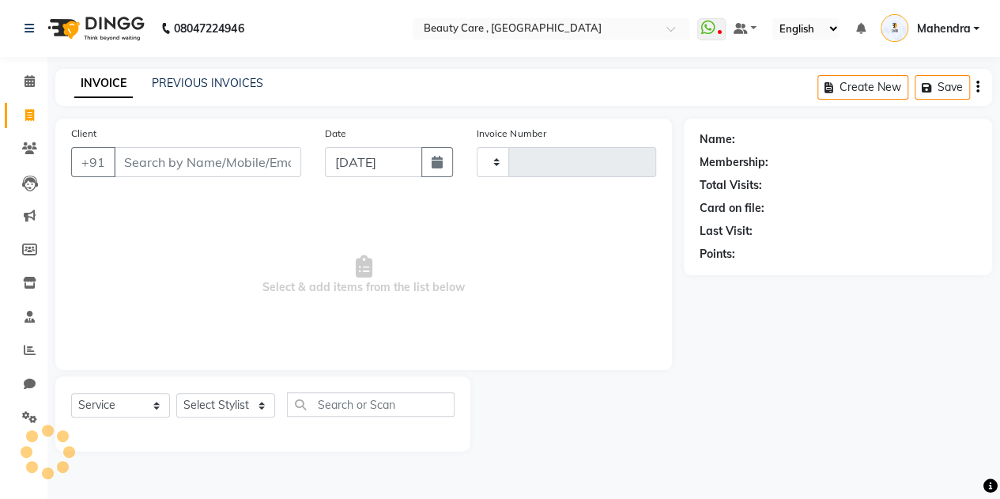
type input "2750"
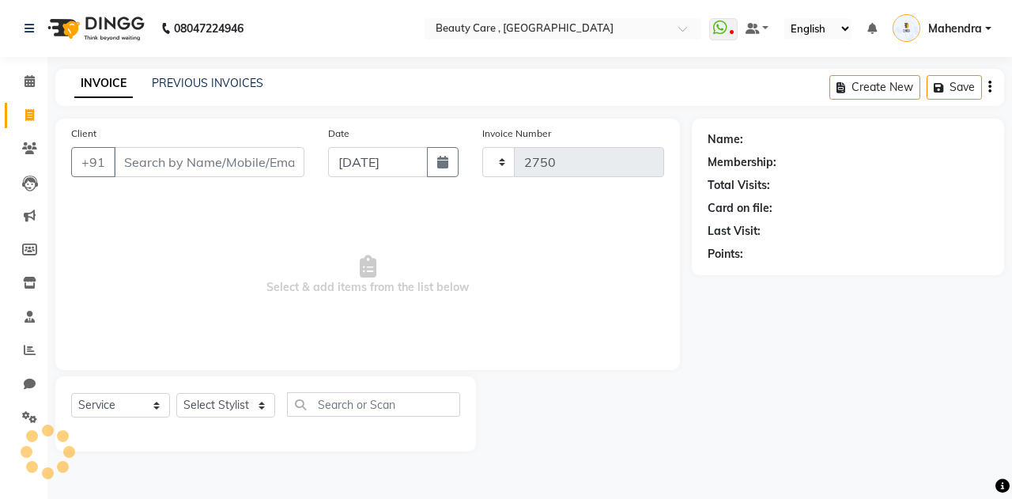
select select "5646"
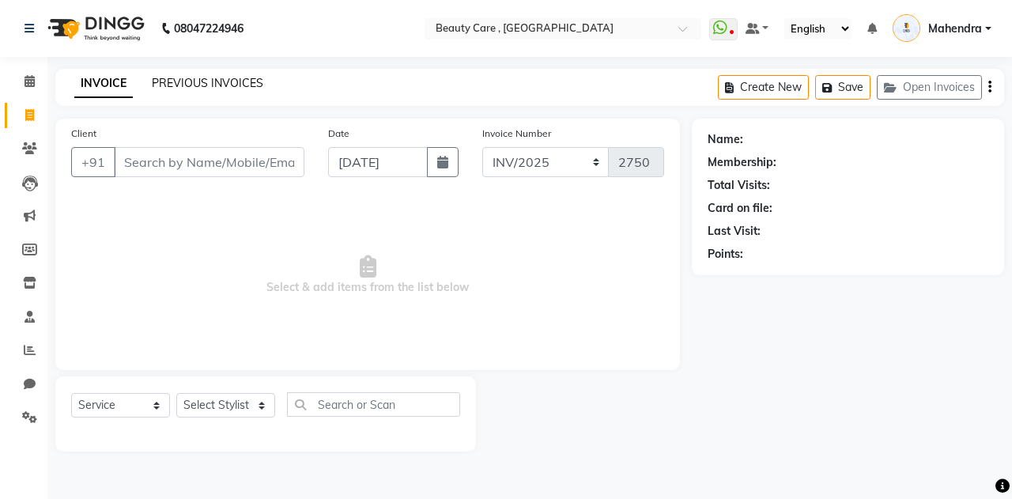
click at [191, 81] on link "PREVIOUS INVOICES" at bounding box center [207, 83] width 111 height 14
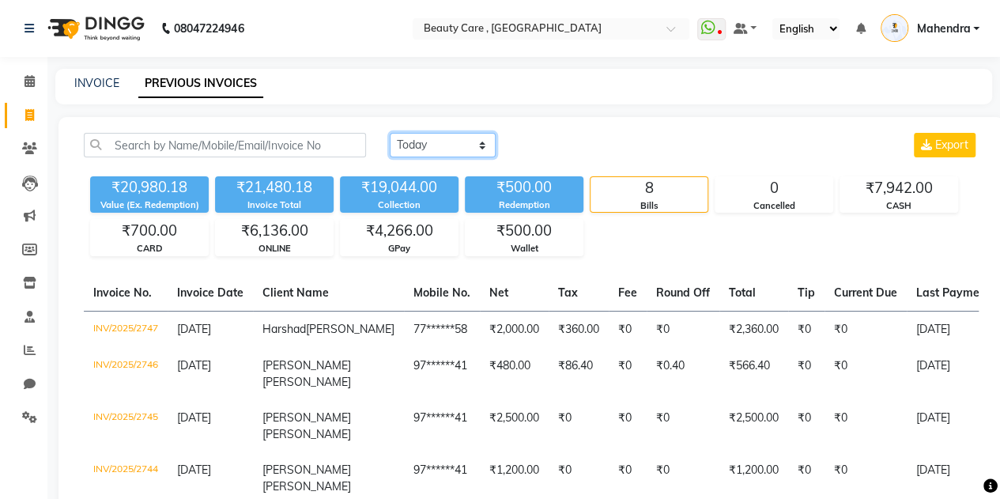
click at [460, 138] on select "[DATE] [DATE] Custom Range" at bounding box center [443, 145] width 106 height 25
select select "range"
click at [390, 133] on select "[DATE] [DATE] Custom Range" at bounding box center [443, 145] width 106 height 25
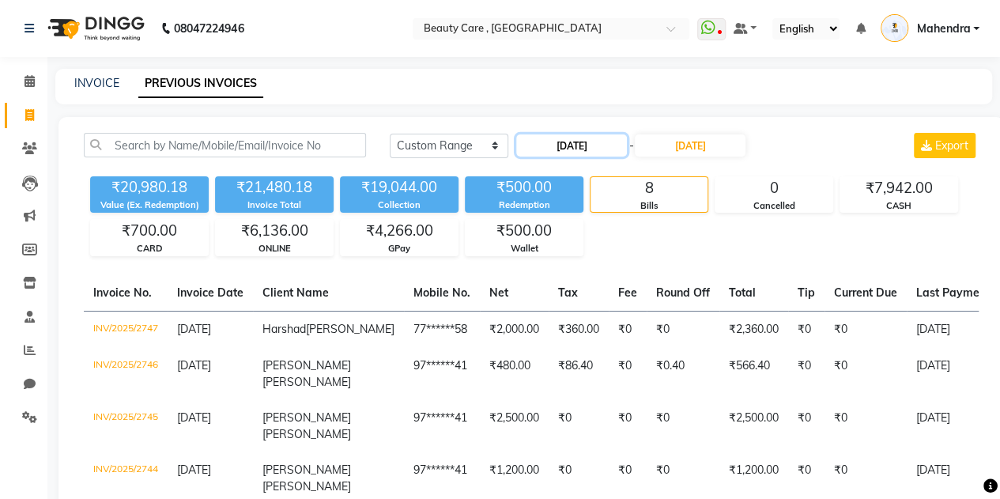
click at [607, 143] on input "[DATE]" at bounding box center [571, 145] width 111 height 22
select select "9"
select select "2025"
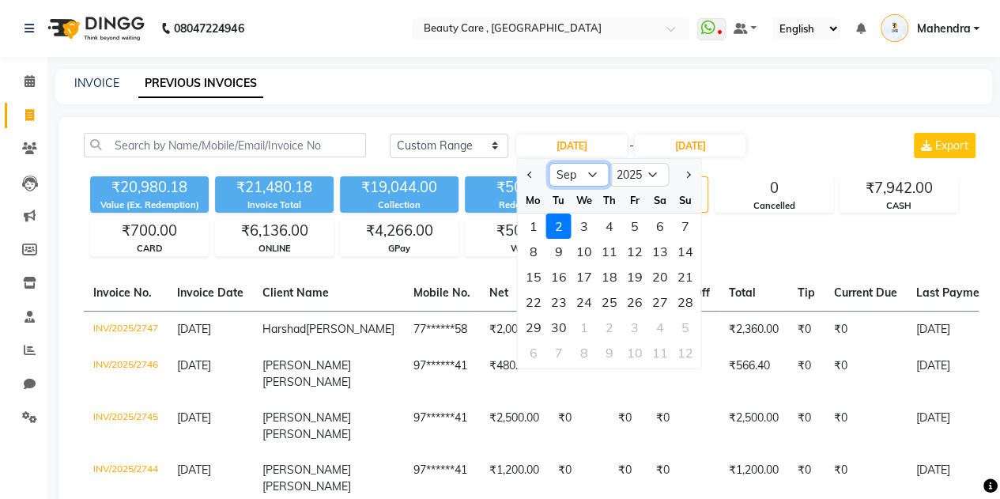
click at [577, 174] on select "Jan Feb Mar Apr May Jun [DATE] Aug Sep Oct Nov Dec" at bounding box center [579, 175] width 60 height 24
select select "8"
click at [549, 163] on select "Jan Feb Mar Apr May Jun [DATE] Aug Sep Oct Nov Dec" at bounding box center [579, 175] width 60 height 24
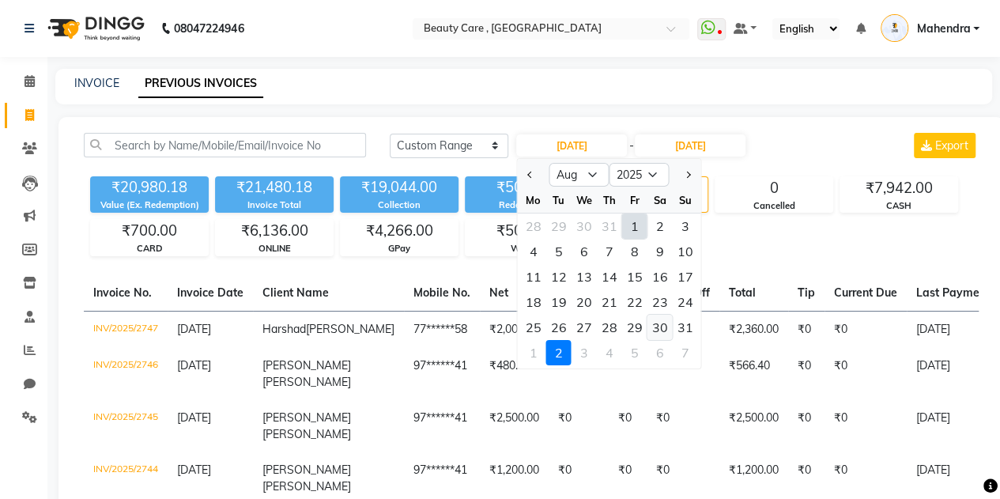
click at [655, 325] on div "30" at bounding box center [659, 327] width 25 height 25
type input "[DATE]"
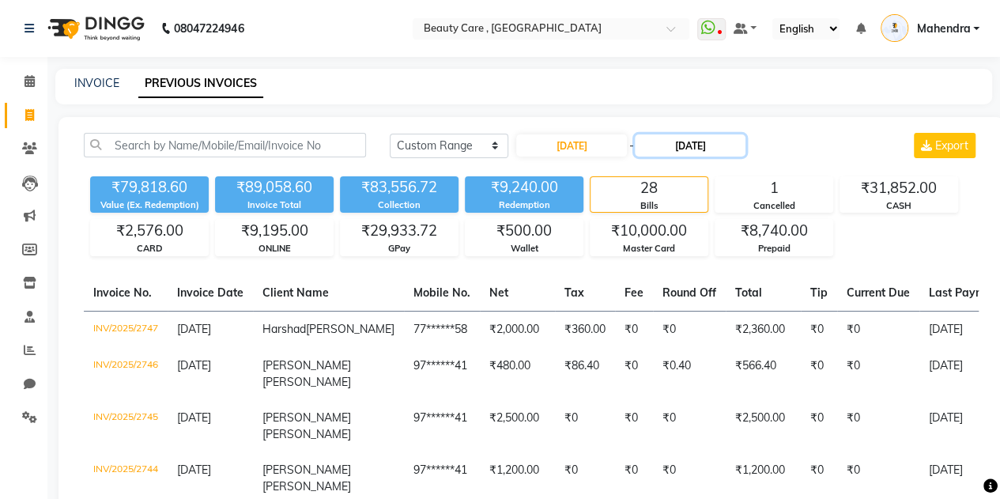
click at [694, 148] on input "[DATE]" at bounding box center [690, 145] width 111 height 22
select select "9"
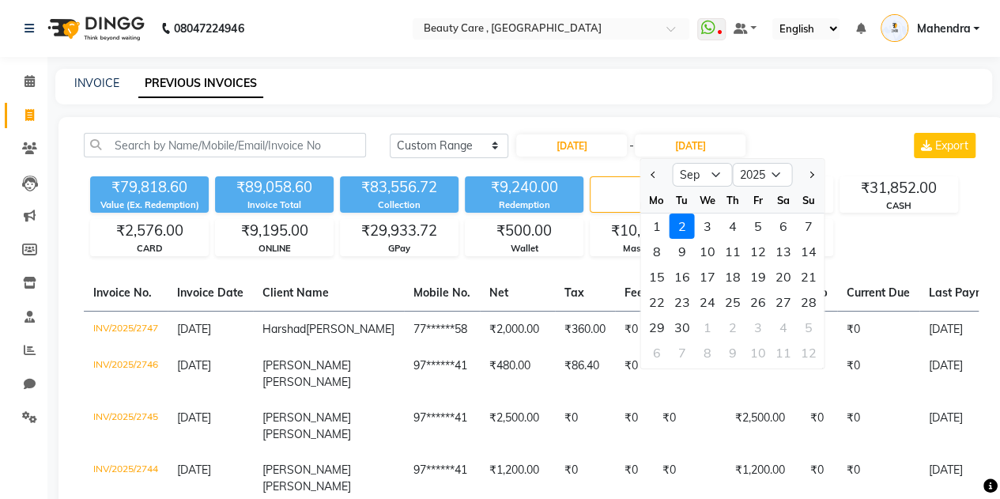
click at [682, 221] on div "2" at bounding box center [682, 225] width 25 height 25
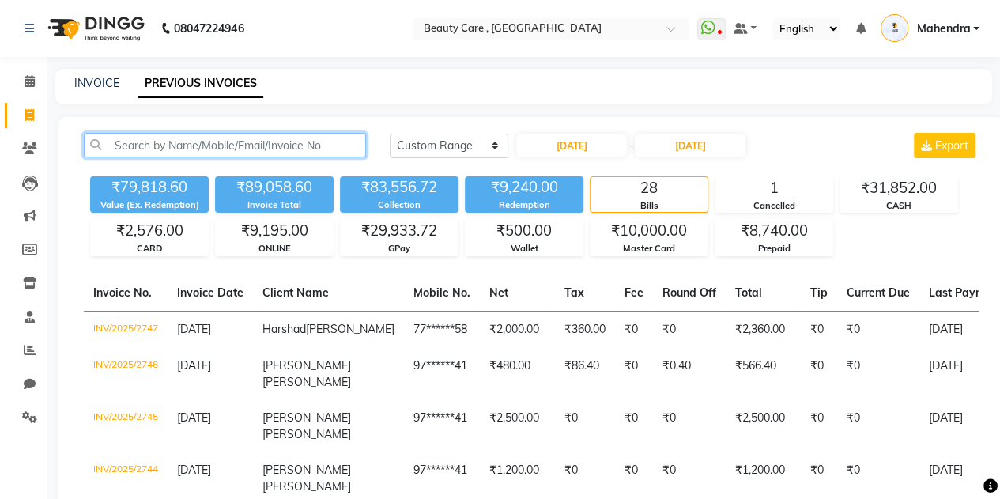
click at [282, 145] on input "text" at bounding box center [225, 145] width 282 height 25
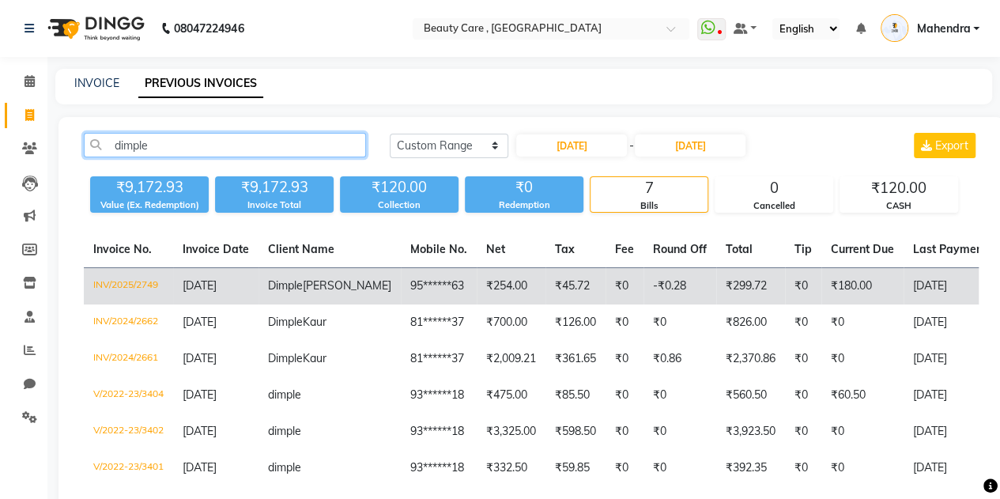
type input "dimple"
click at [401, 305] on td "95******63" at bounding box center [439, 286] width 76 height 37
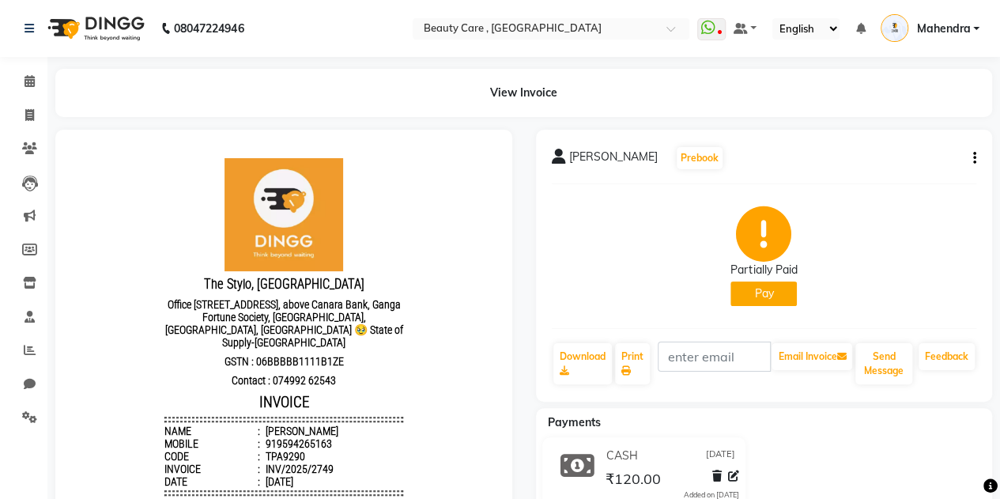
click at [761, 291] on button "Pay" at bounding box center [764, 293] width 66 height 25
select select "1"
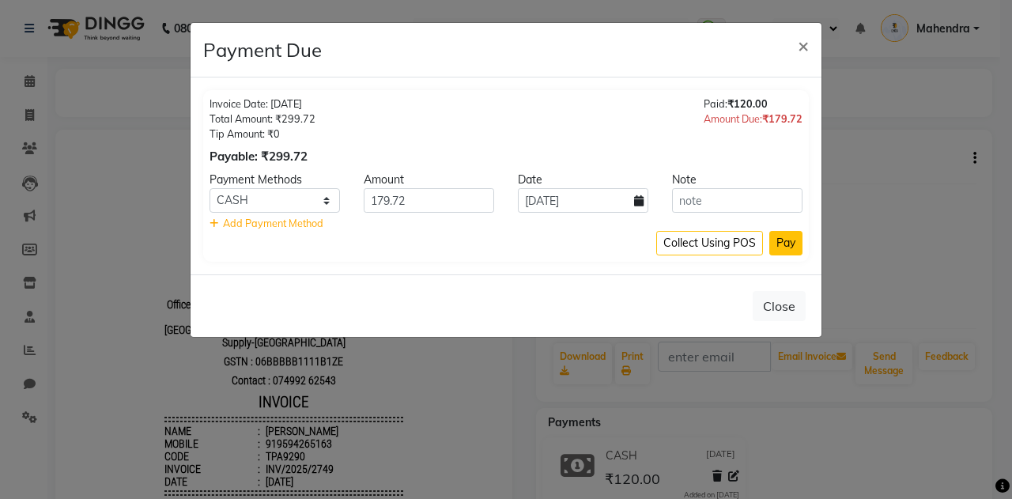
click at [786, 243] on button "Pay" at bounding box center [785, 243] width 33 height 25
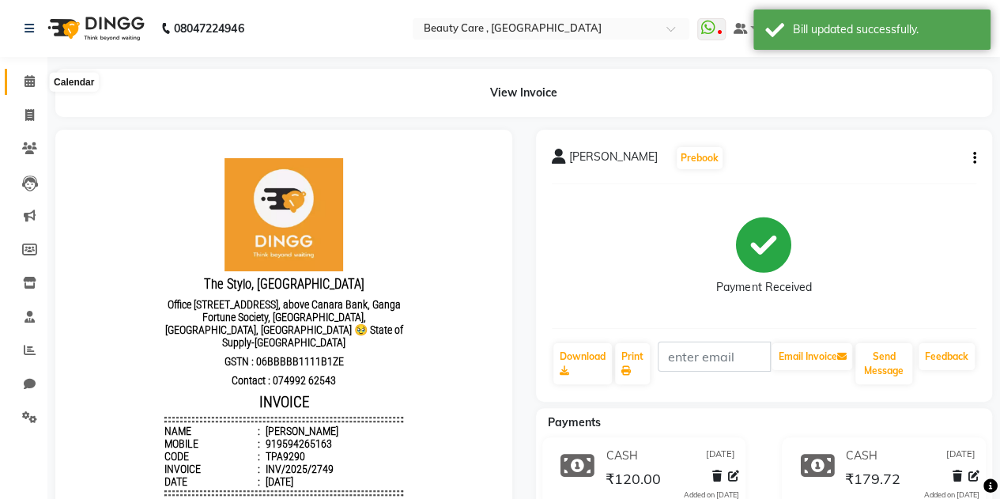
click at [30, 85] on icon at bounding box center [30, 81] width 10 height 12
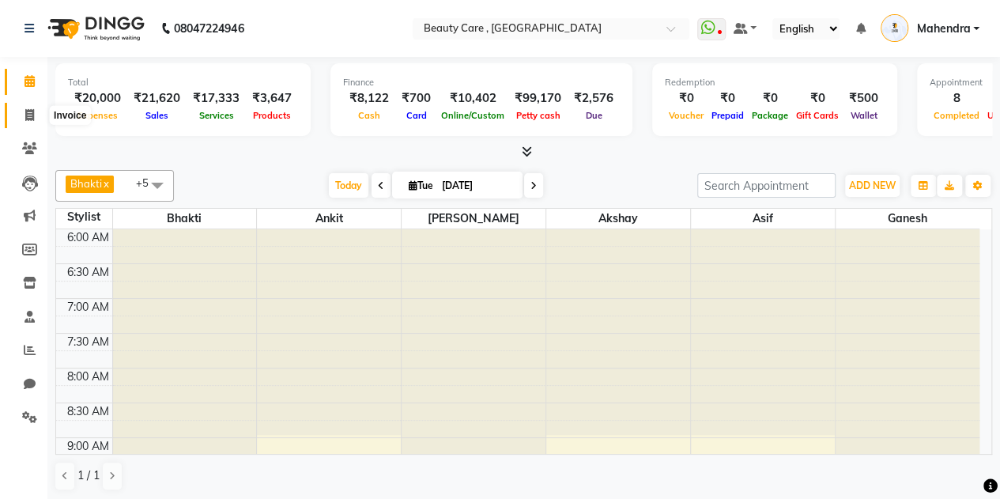
click at [28, 112] on icon at bounding box center [29, 115] width 9 height 12
select select "service"
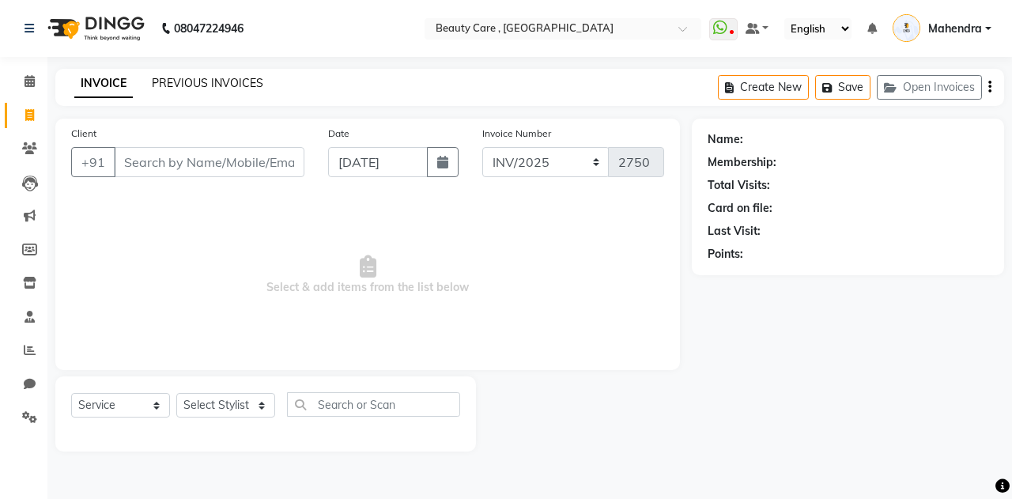
click at [172, 89] on link "PREVIOUS INVOICES" at bounding box center [207, 83] width 111 height 14
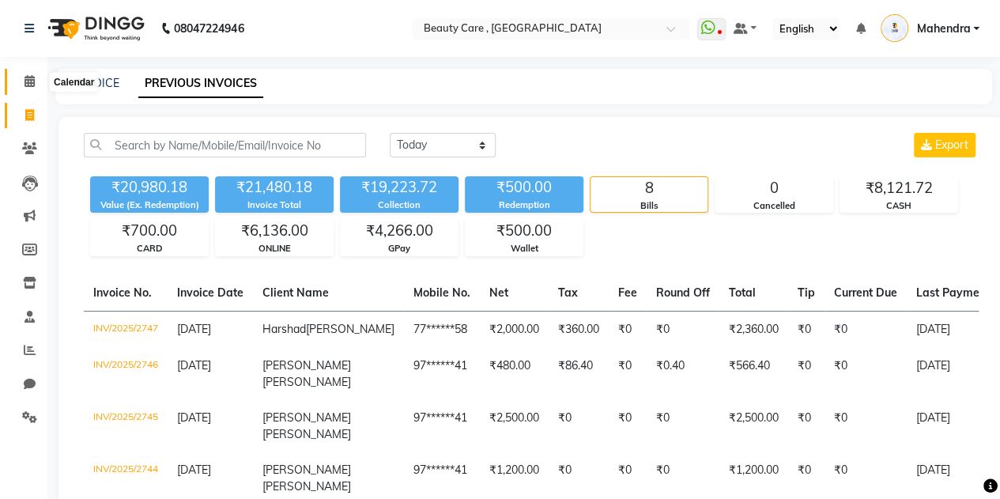
click at [34, 89] on span at bounding box center [30, 82] width 28 height 18
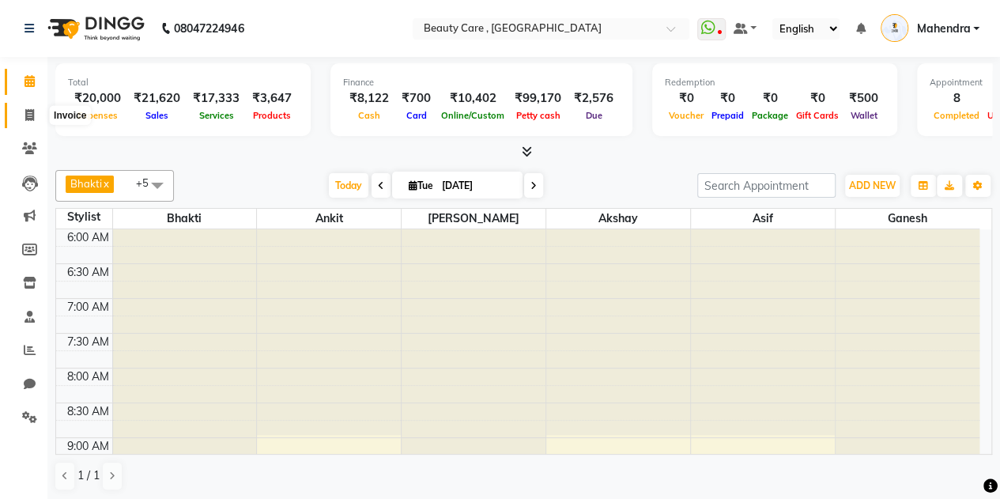
click at [28, 121] on span at bounding box center [30, 116] width 28 height 18
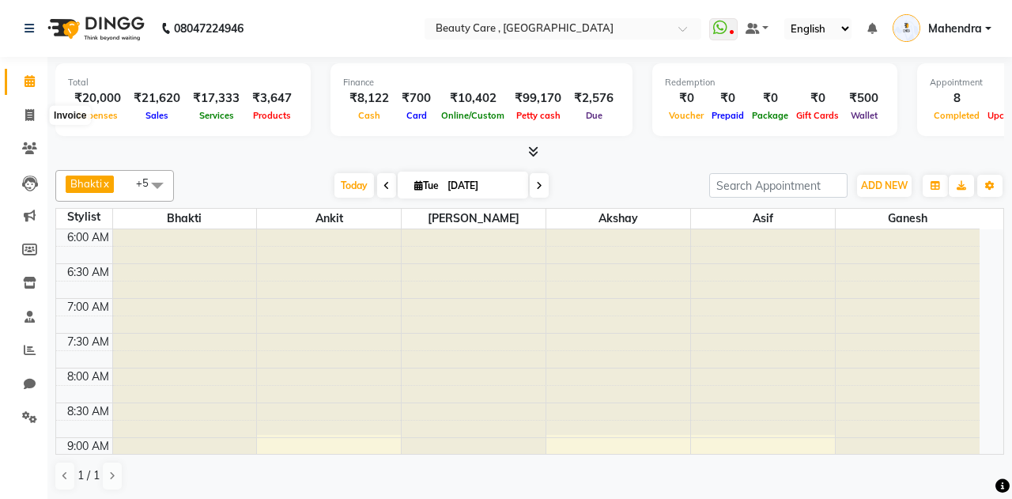
select select "service"
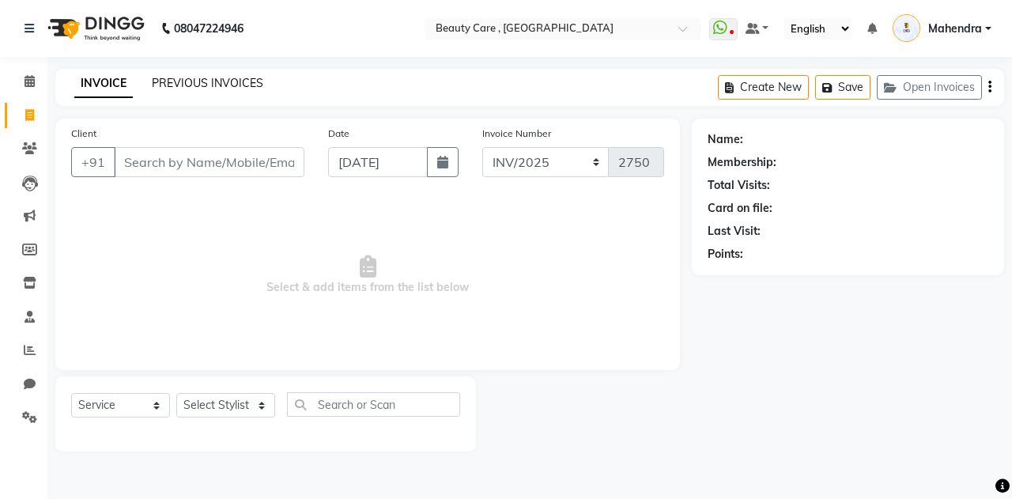
click at [194, 88] on link "PREVIOUS INVOICES" at bounding box center [207, 83] width 111 height 14
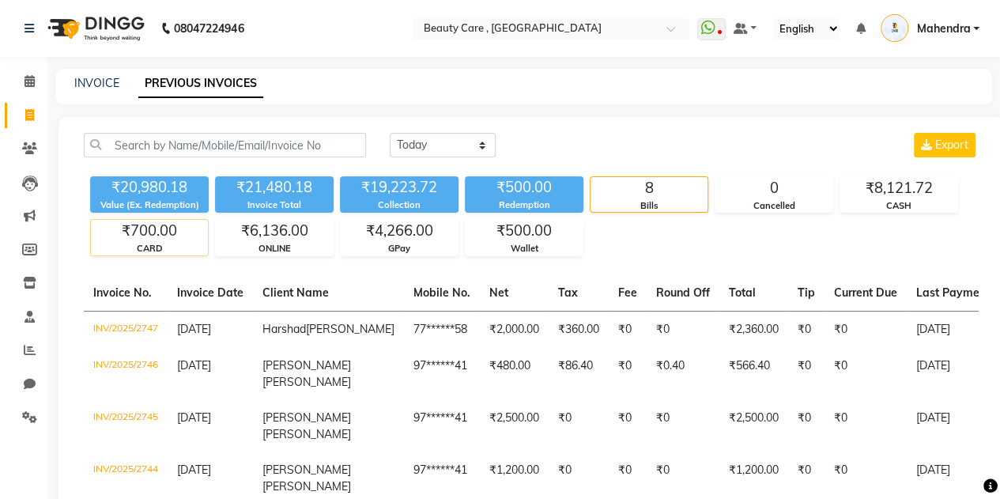
click at [158, 235] on div "₹700.00" at bounding box center [149, 231] width 117 height 22
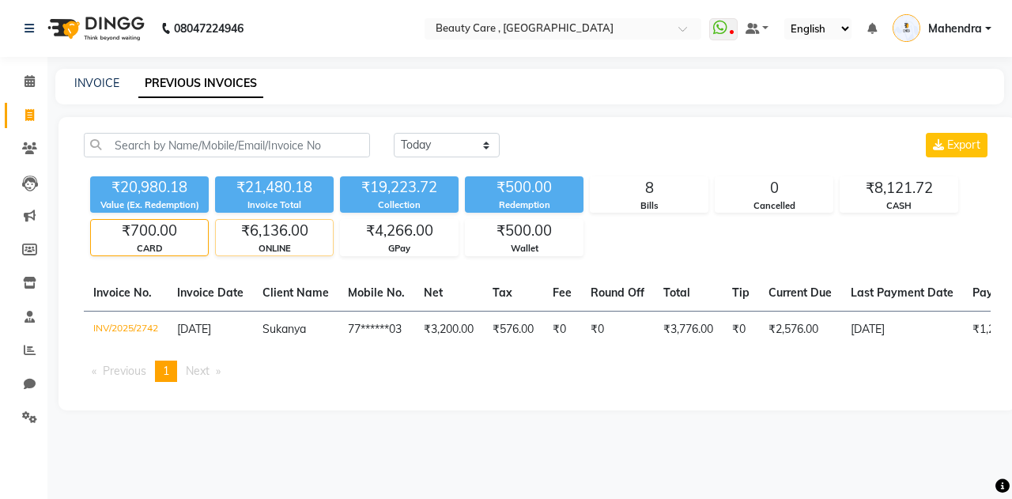
click at [258, 234] on div "₹6,136.00" at bounding box center [274, 231] width 117 height 22
click at [405, 198] on div "Collection" at bounding box center [399, 204] width 119 height 13
click at [27, 79] on icon at bounding box center [30, 81] width 10 height 12
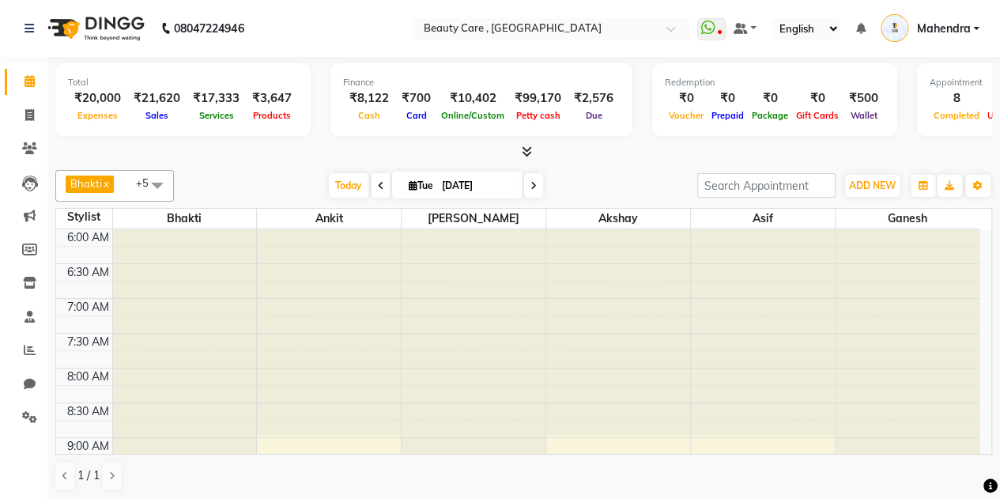
click at [527, 153] on icon at bounding box center [527, 151] width 10 height 12
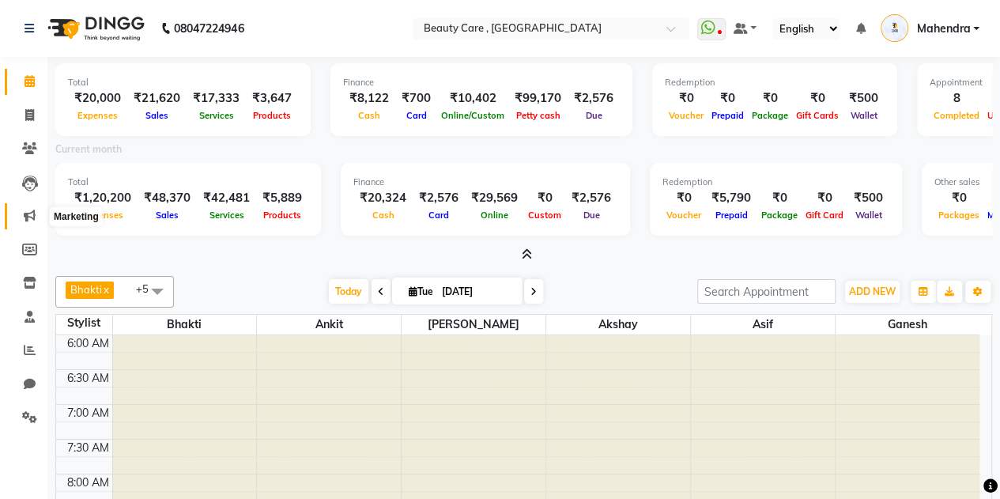
click at [30, 213] on icon at bounding box center [30, 216] width 12 height 12
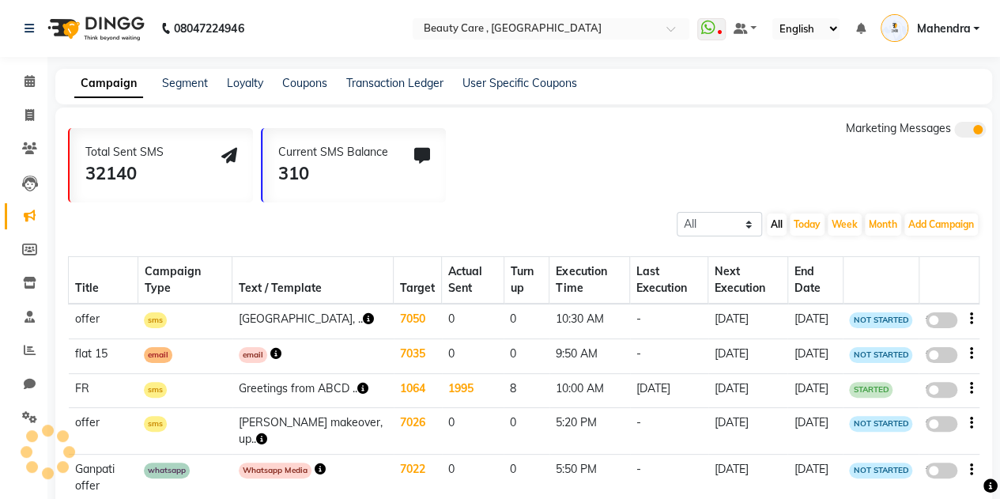
click at [971, 32] on link "Mahendra" at bounding box center [930, 29] width 99 height 26
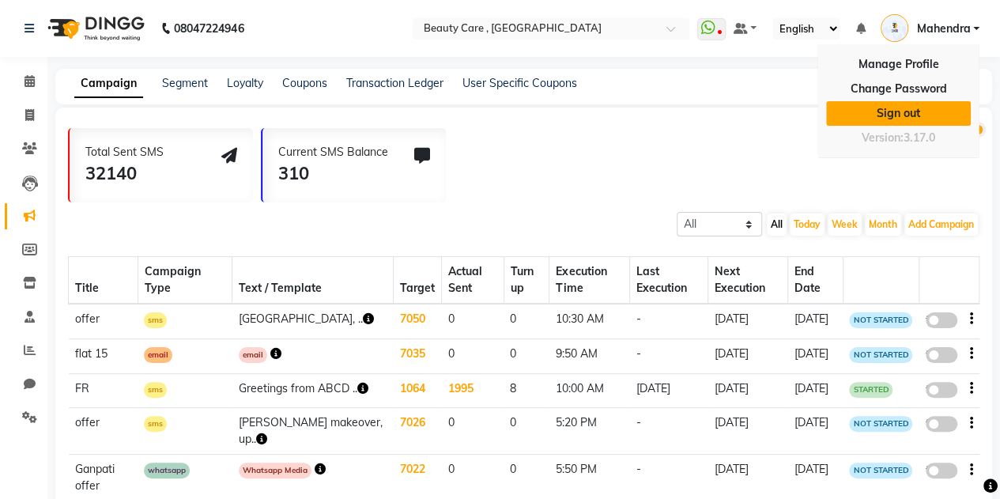
click at [912, 114] on link "Sign out" at bounding box center [898, 113] width 145 height 25
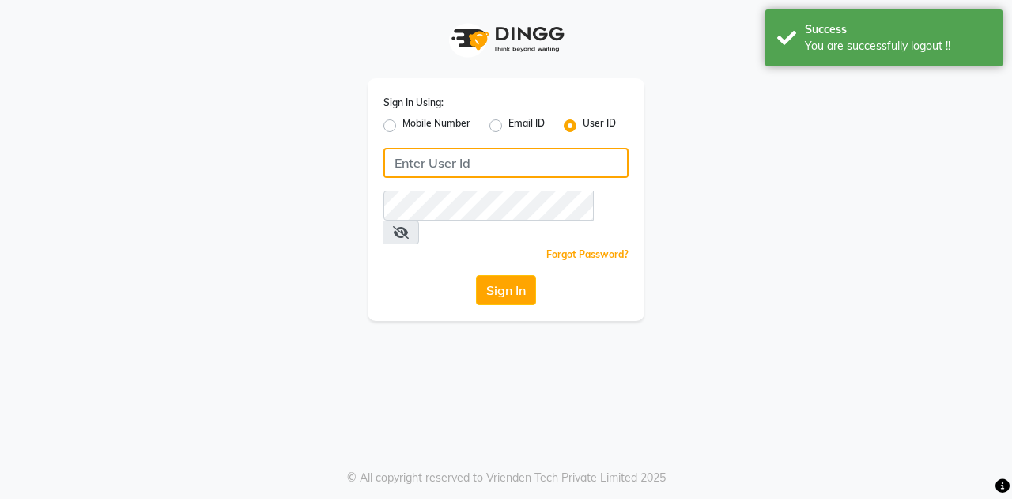
click at [451, 162] on input "Username" at bounding box center [505, 163] width 245 height 30
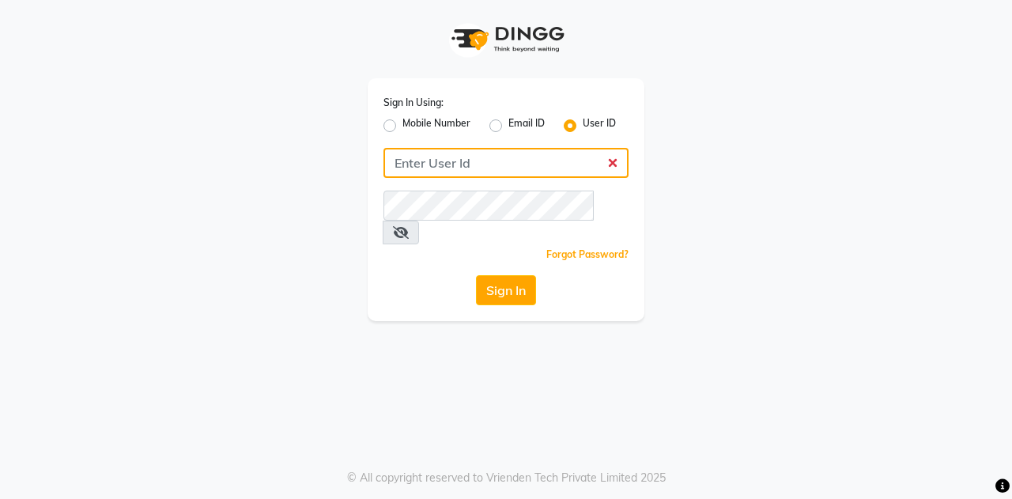
type input "charm we maintain"
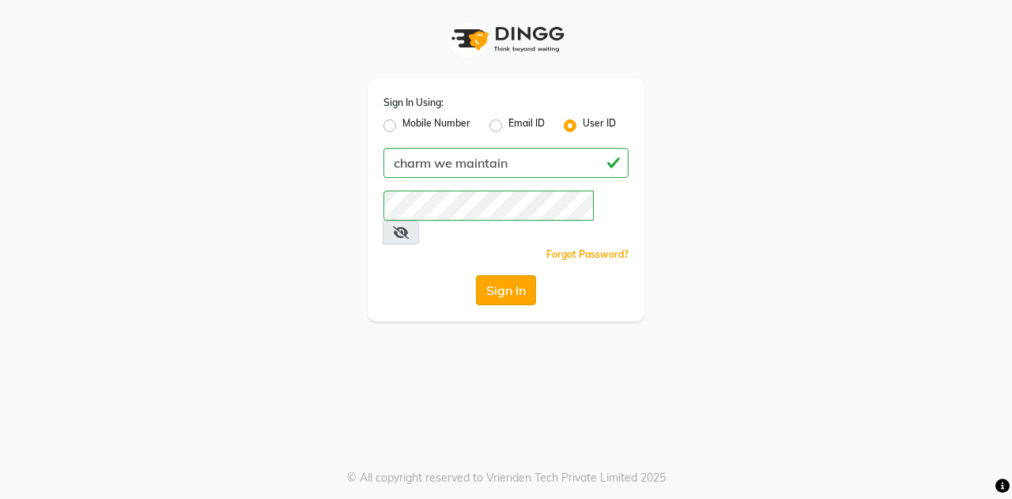
click at [512, 275] on button "Sign In" at bounding box center [506, 290] width 60 height 30
